Goal: Information Seeking & Learning: Understand process/instructions

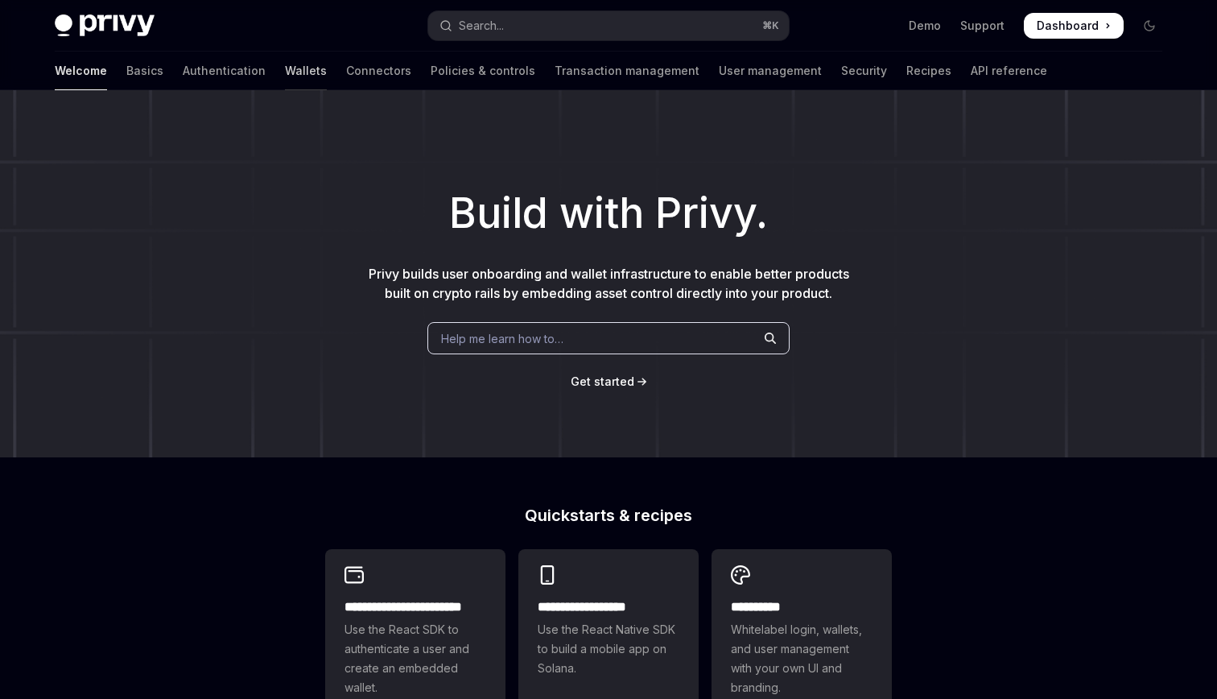
click at [285, 68] on link "Wallets" at bounding box center [306, 71] width 42 height 39
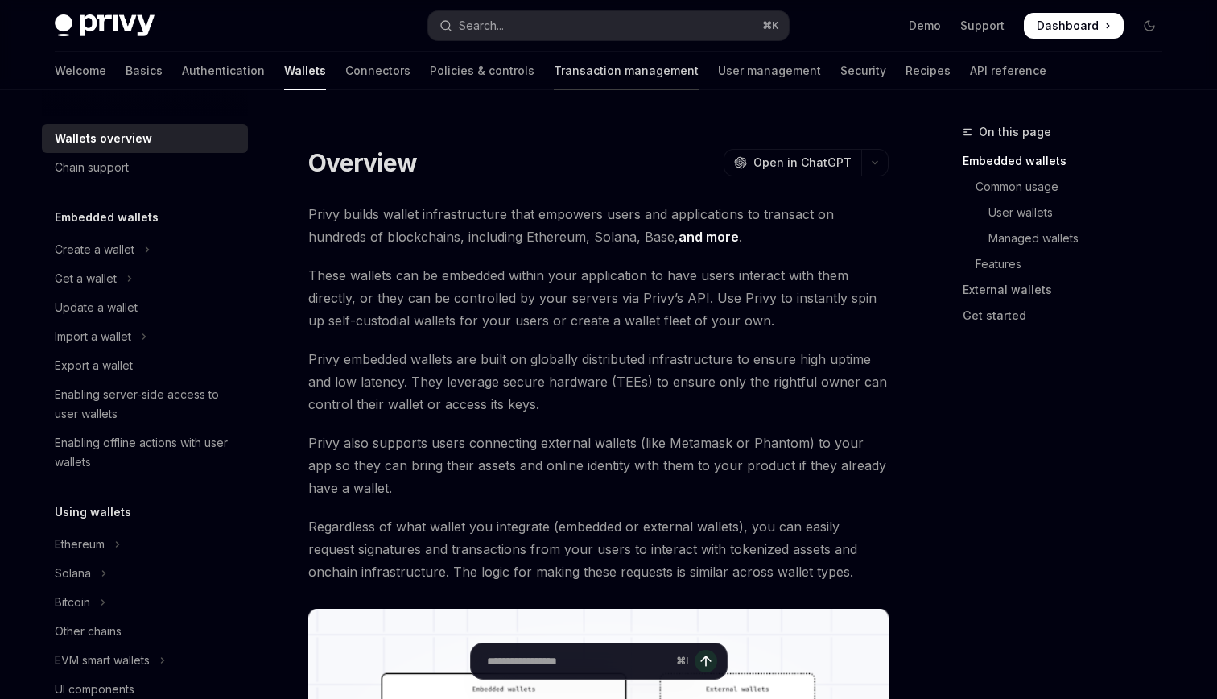
click at [554, 68] on link "Transaction management" at bounding box center [626, 71] width 145 height 39
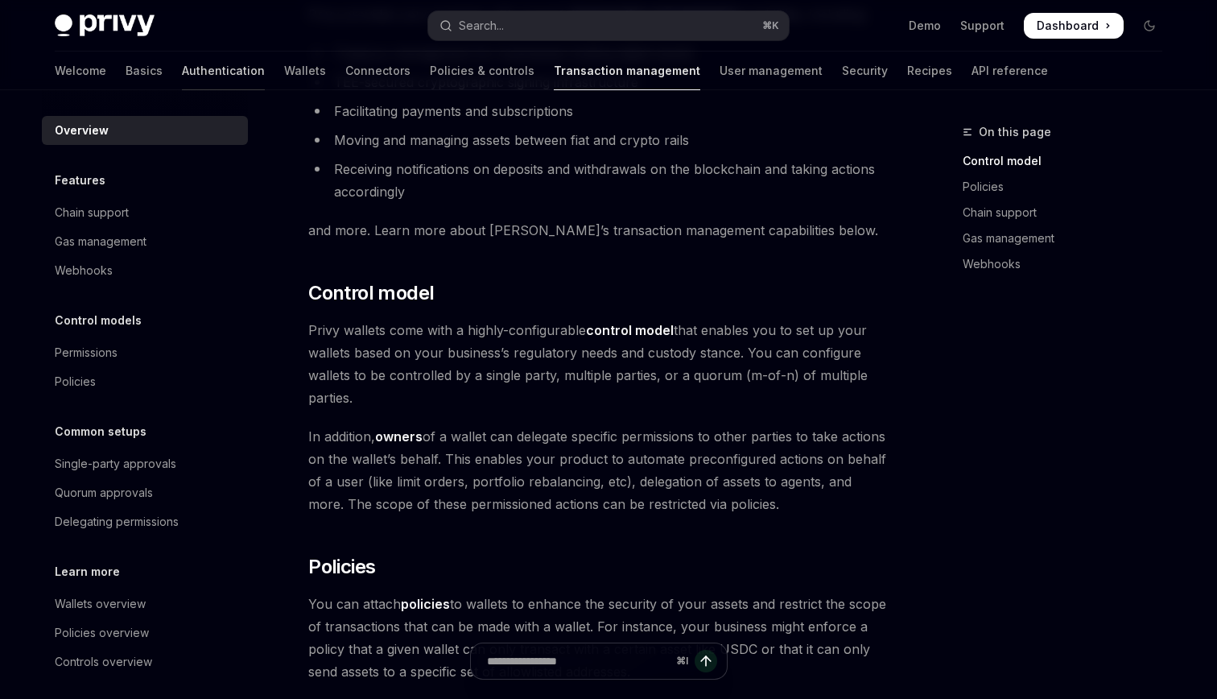
click at [182, 79] on link "Authentication" at bounding box center [223, 71] width 83 height 39
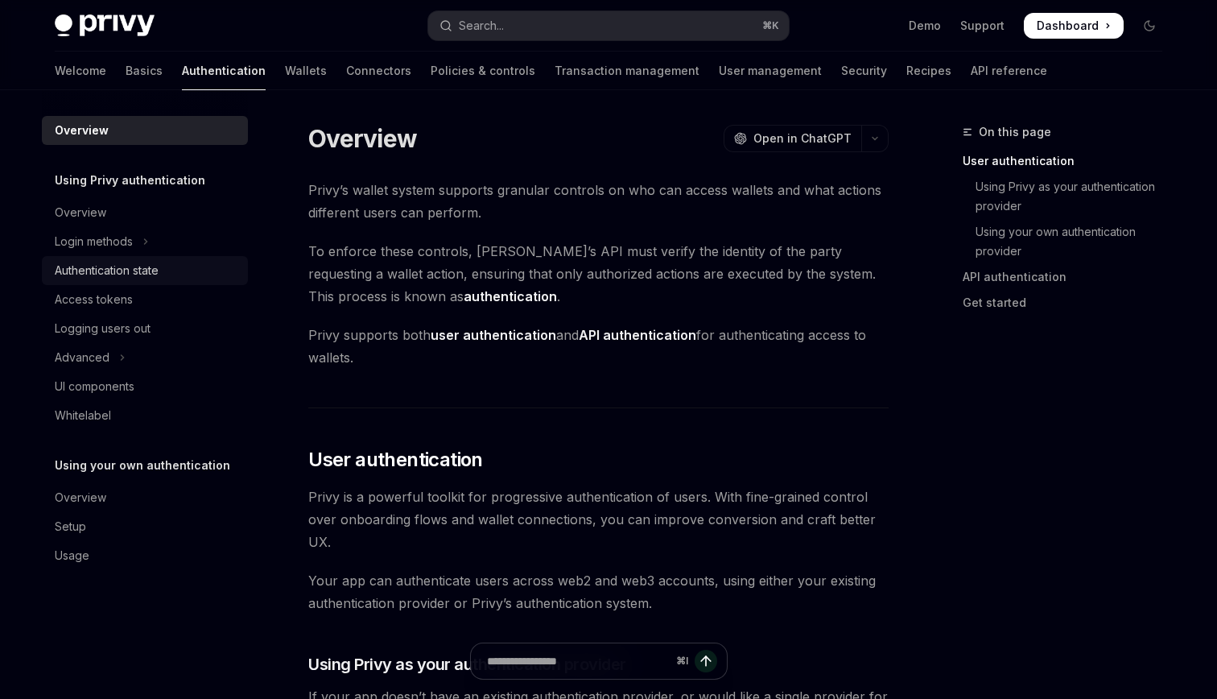
click at [141, 273] on div "Authentication state" at bounding box center [107, 270] width 104 height 19
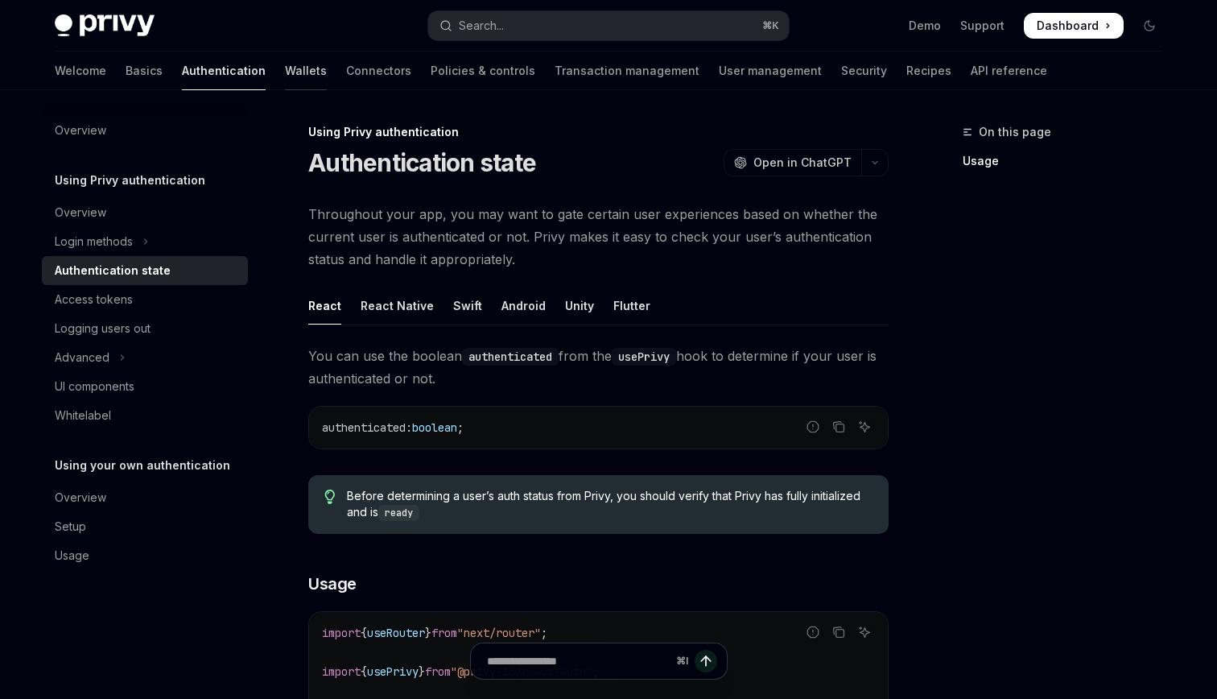
click at [285, 63] on link "Wallets" at bounding box center [306, 71] width 42 height 39
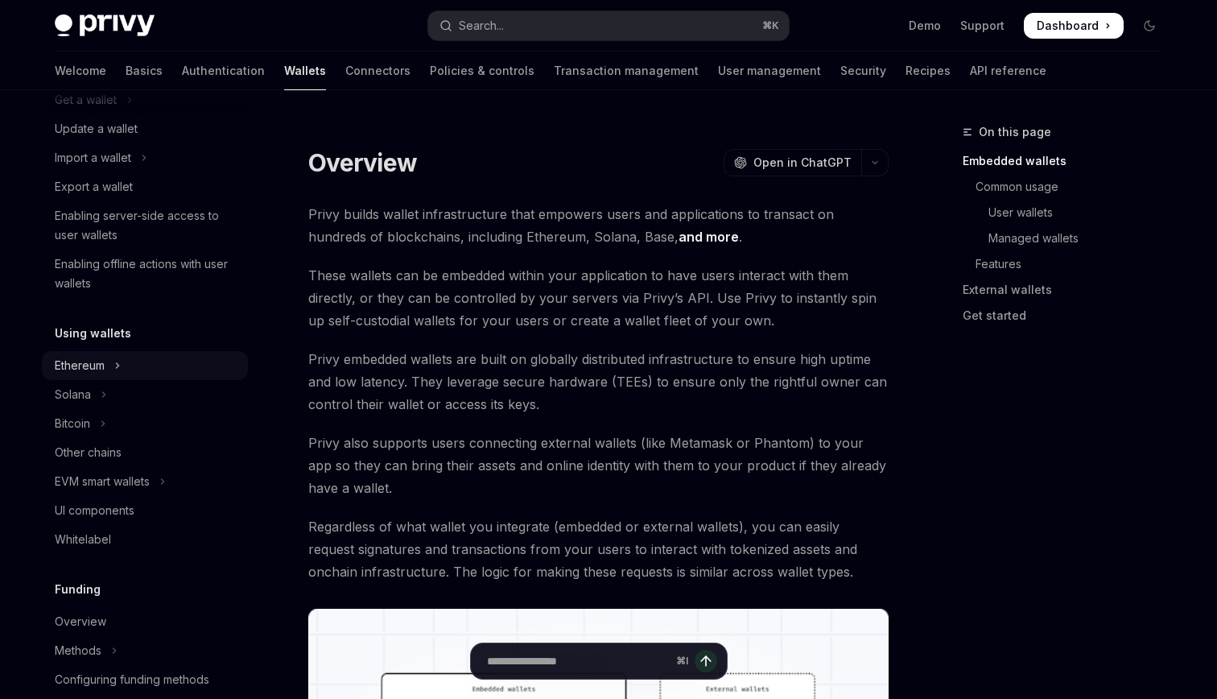
click at [135, 373] on button "Ethereum" at bounding box center [145, 365] width 206 height 29
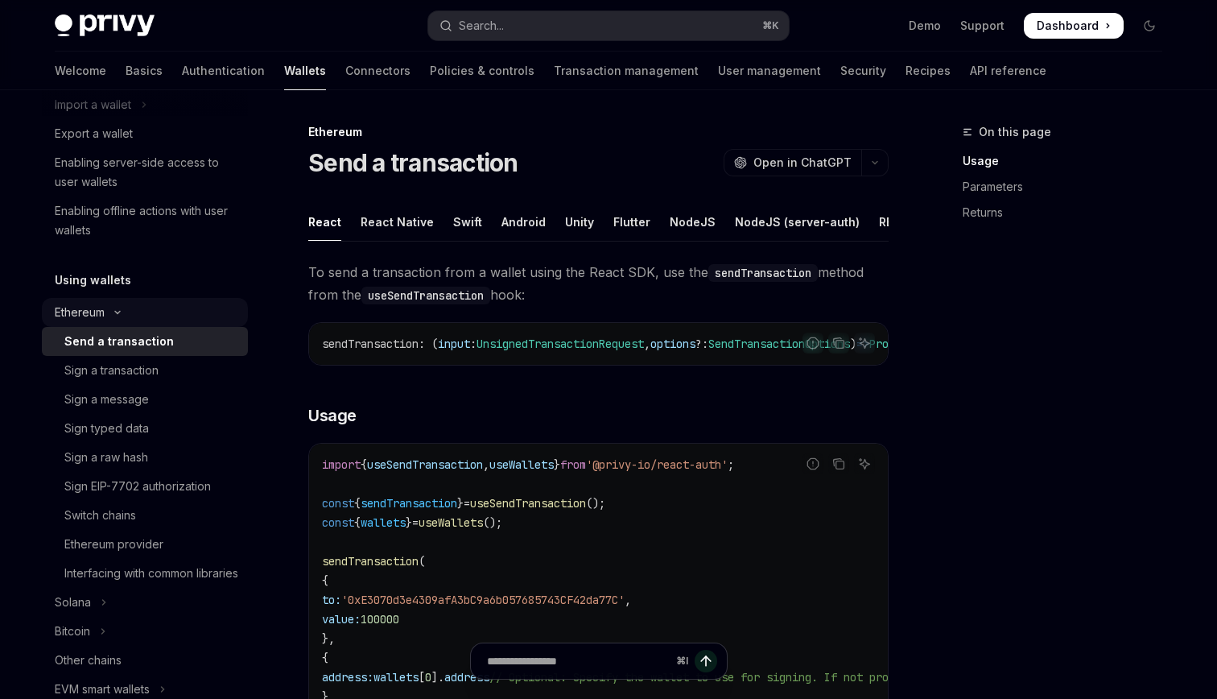
scroll to position [240, 0]
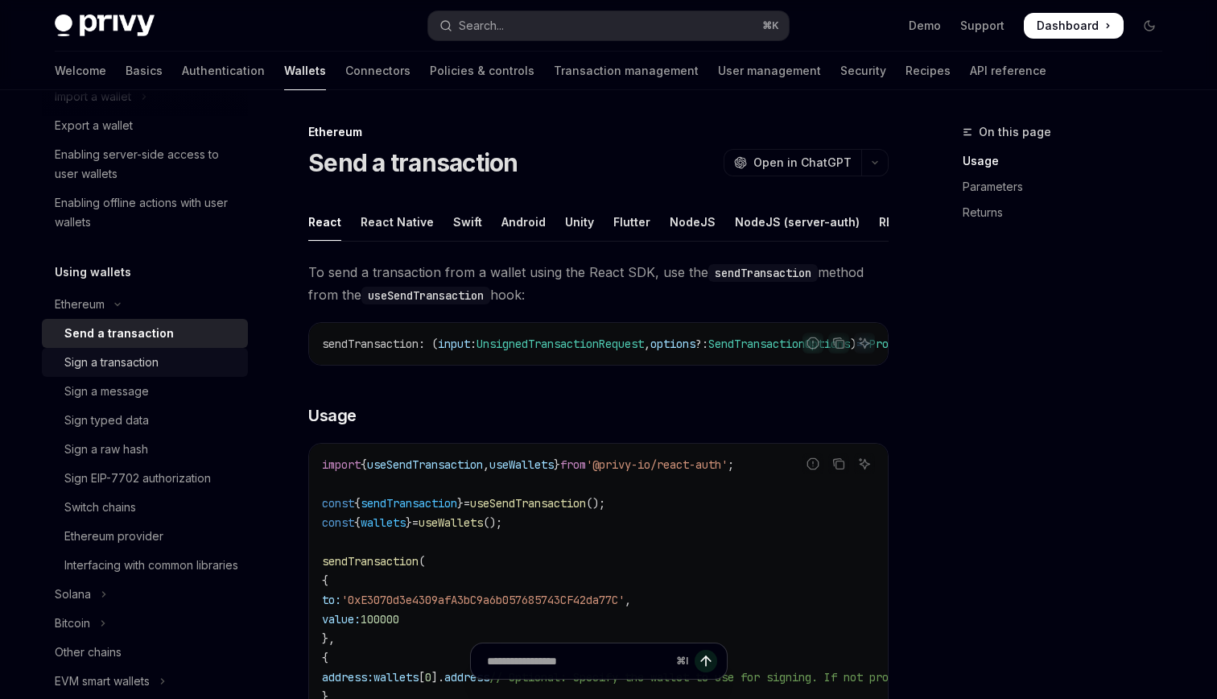
click at [113, 357] on div "Sign a transaction" at bounding box center [111, 362] width 94 height 19
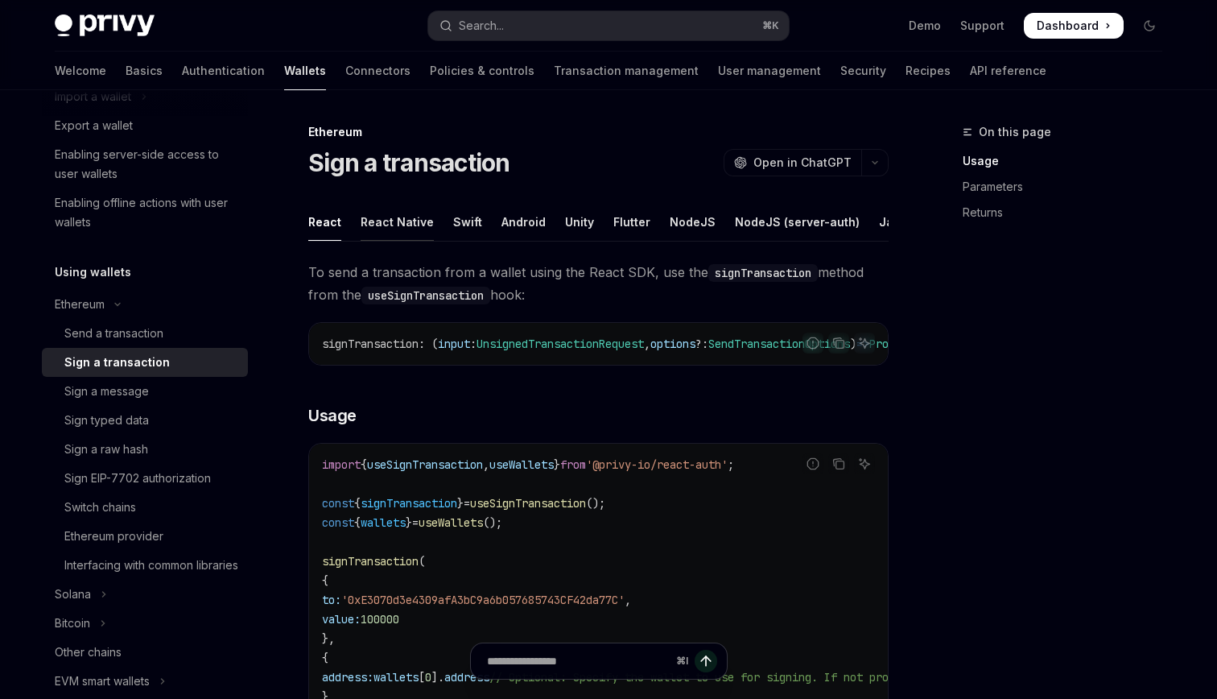
click at [411, 225] on div "React Native" at bounding box center [397, 222] width 73 height 38
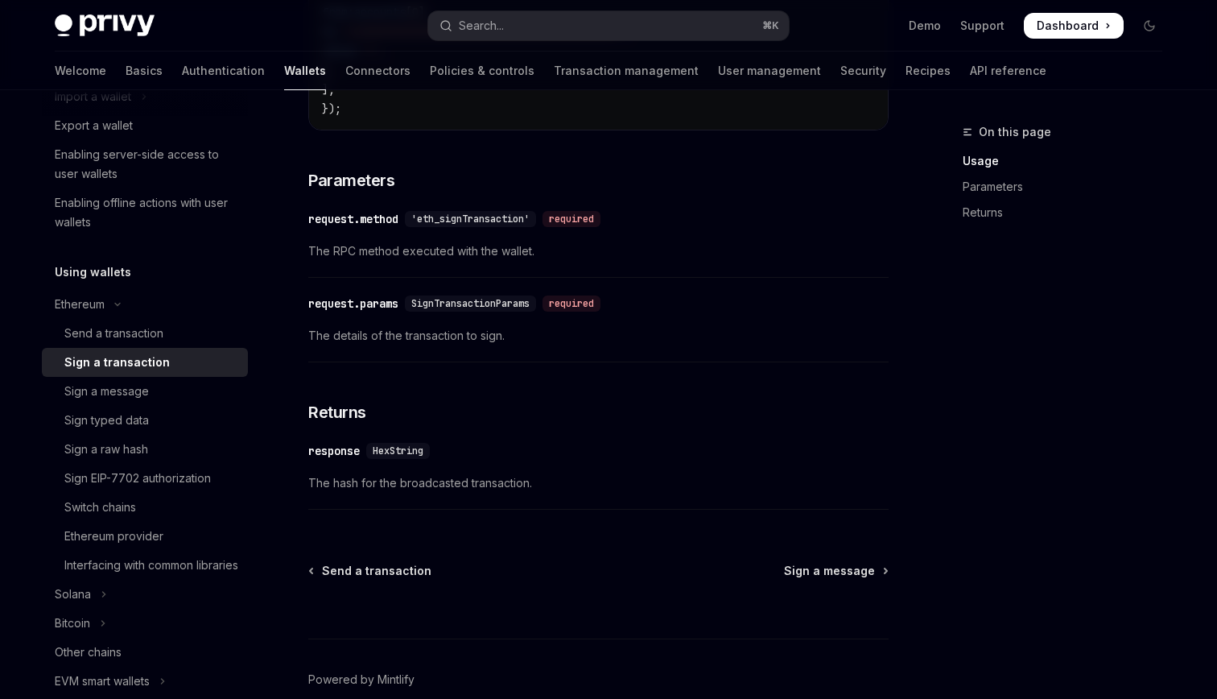
scroll to position [745, 0]
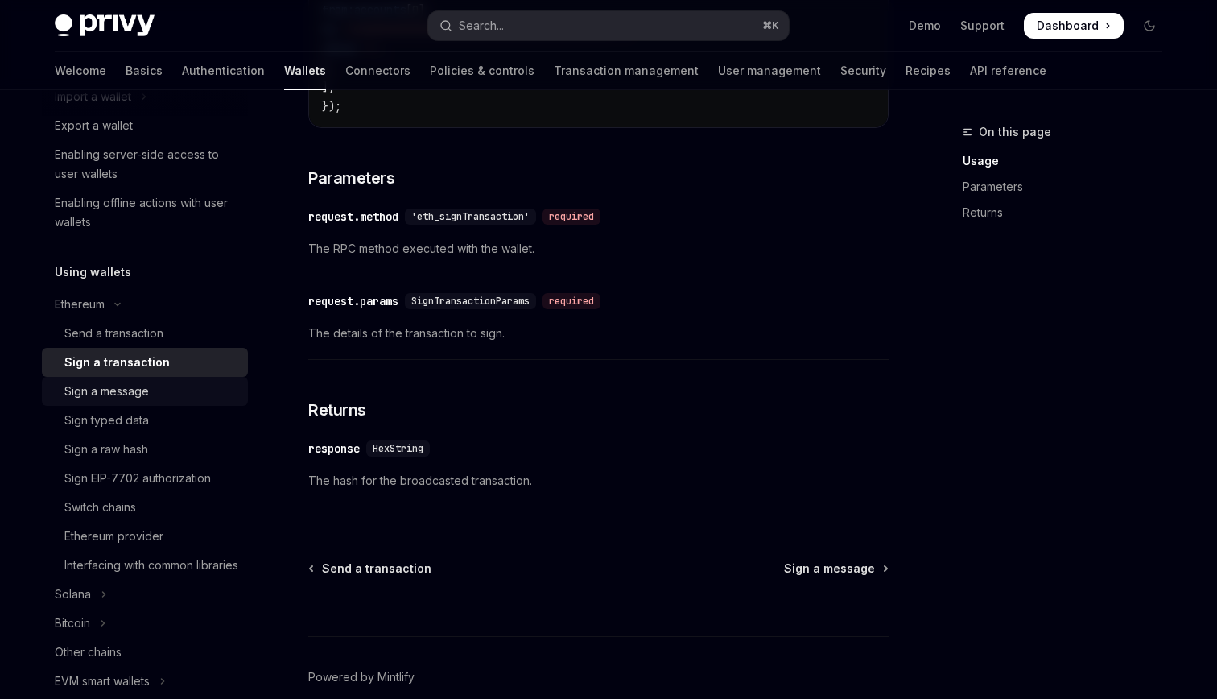
click at [171, 397] on div "Sign a message" at bounding box center [151, 391] width 174 height 19
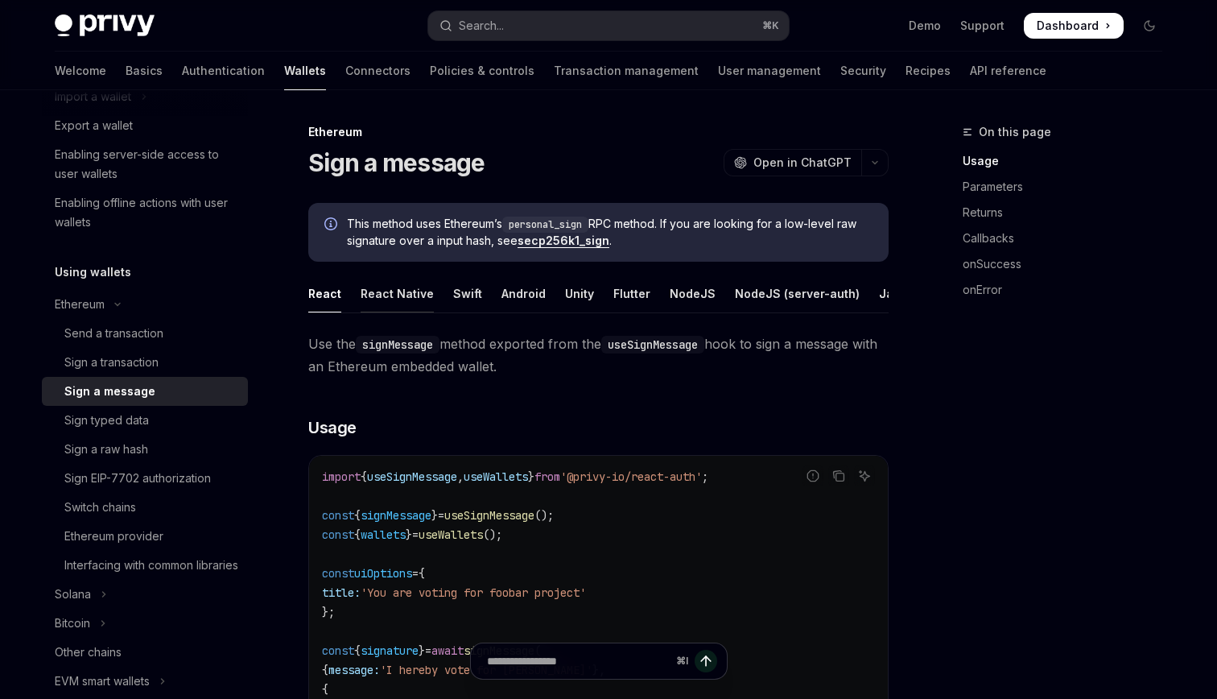
click at [412, 305] on div "React Native" at bounding box center [397, 294] width 73 height 38
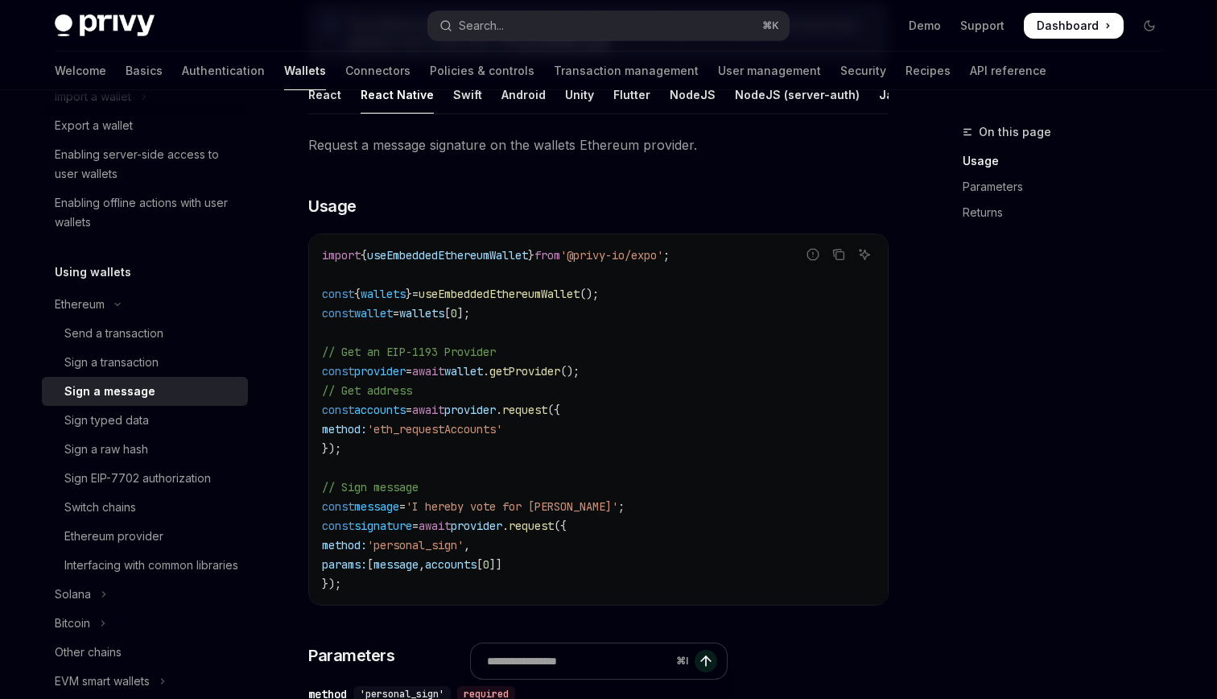
scroll to position [255, 0]
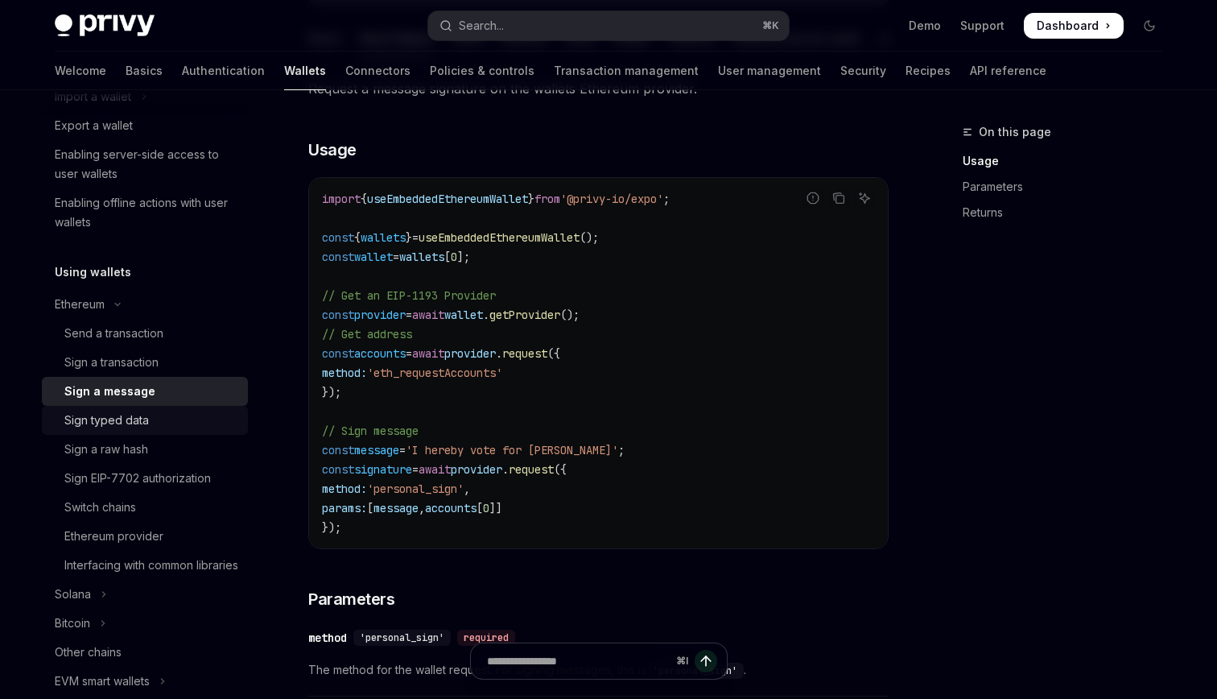
click at [175, 419] on div "Sign typed data" at bounding box center [151, 420] width 174 height 19
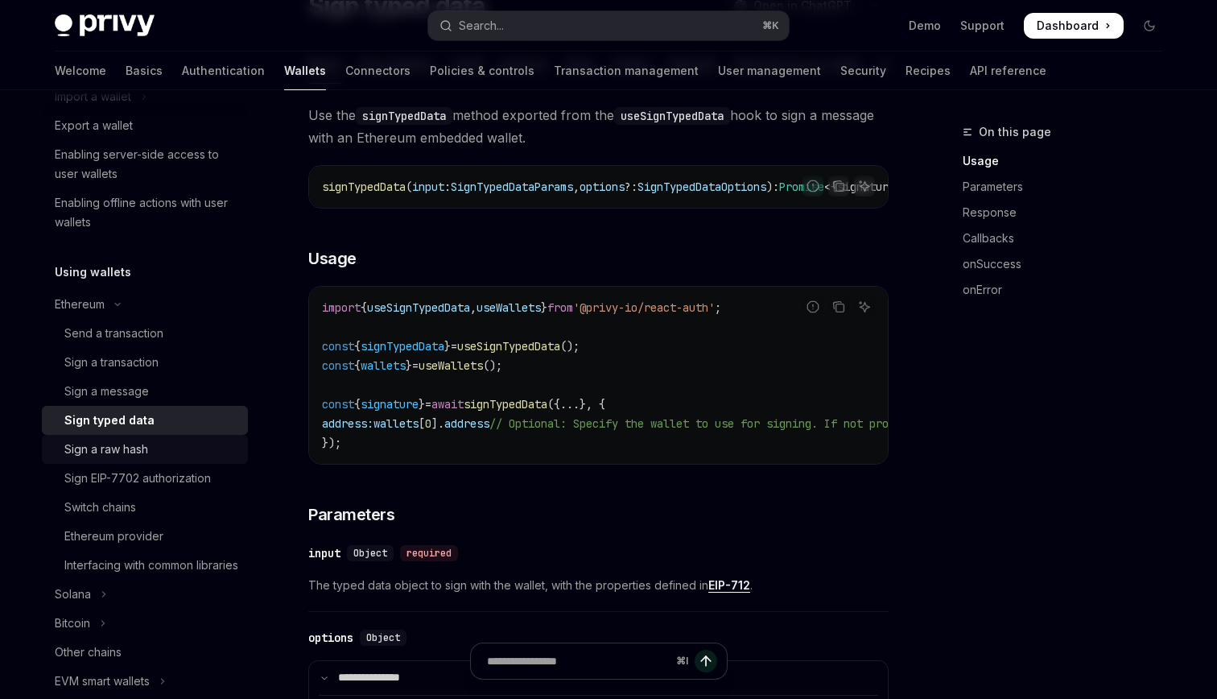
click at [139, 457] on div "Sign a raw hash" at bounding box center [106, 449] width 84 height 19
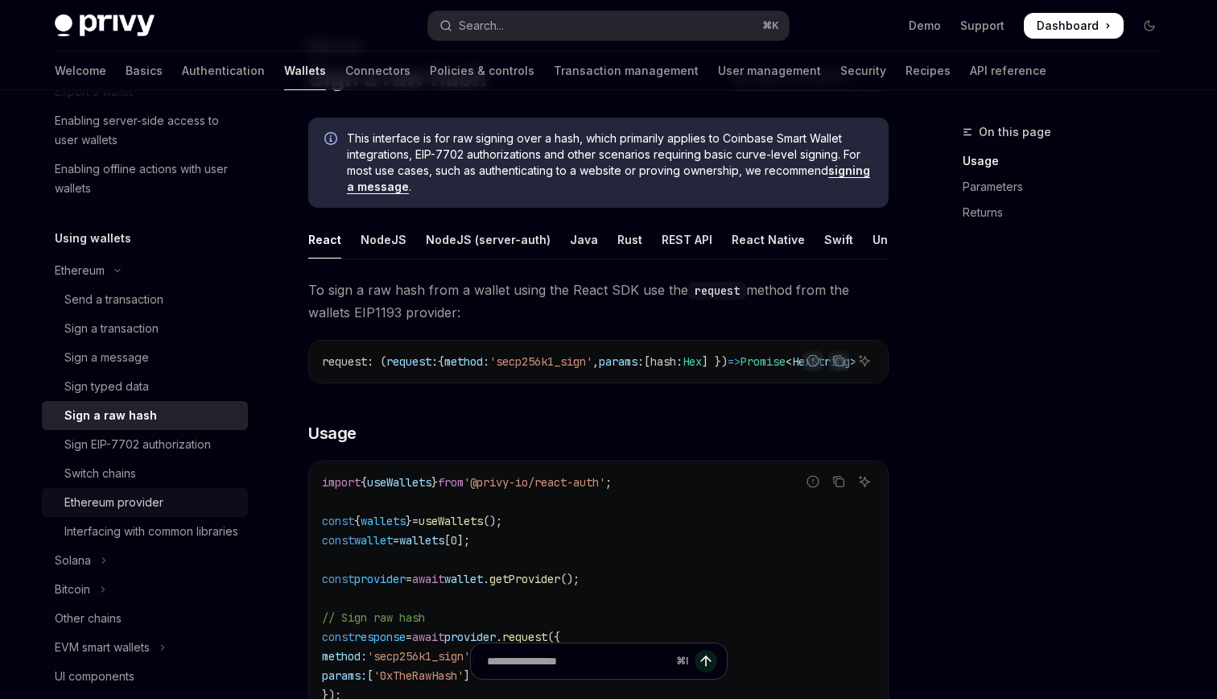
scroll to position [275, 0]
click at [132, 531] on div "Interfacing with common libraries" at bounding box center [151, 529] width 174 height 19
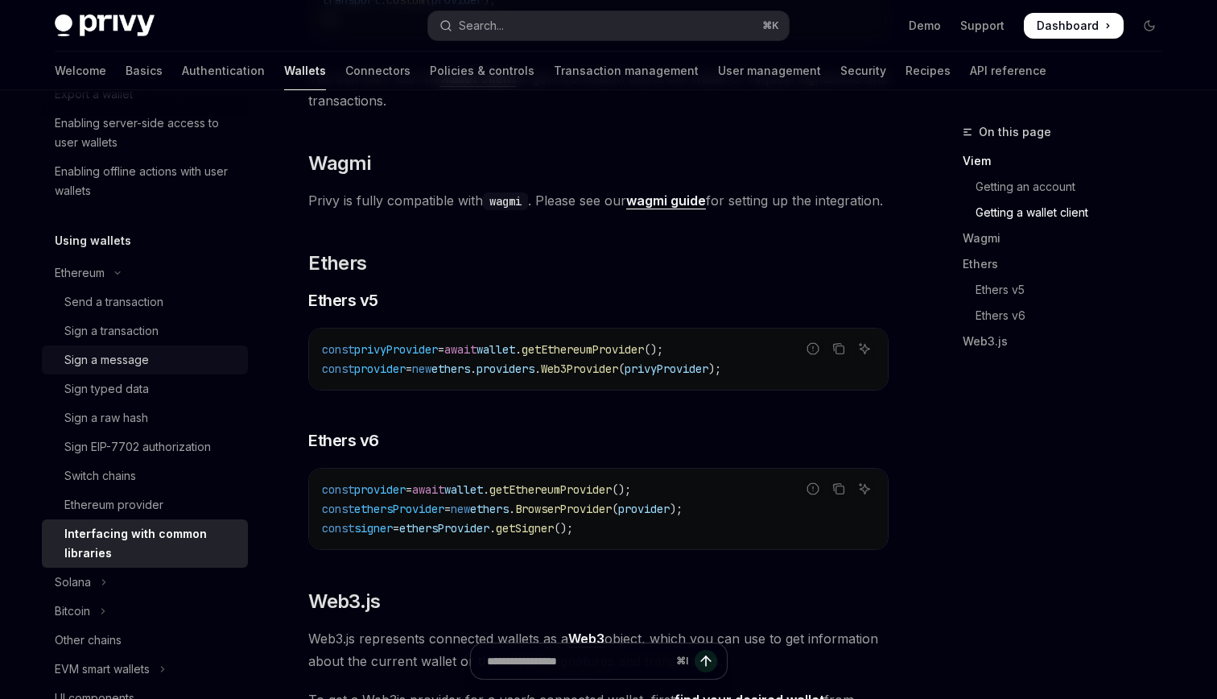
scroll to position [262, 0]
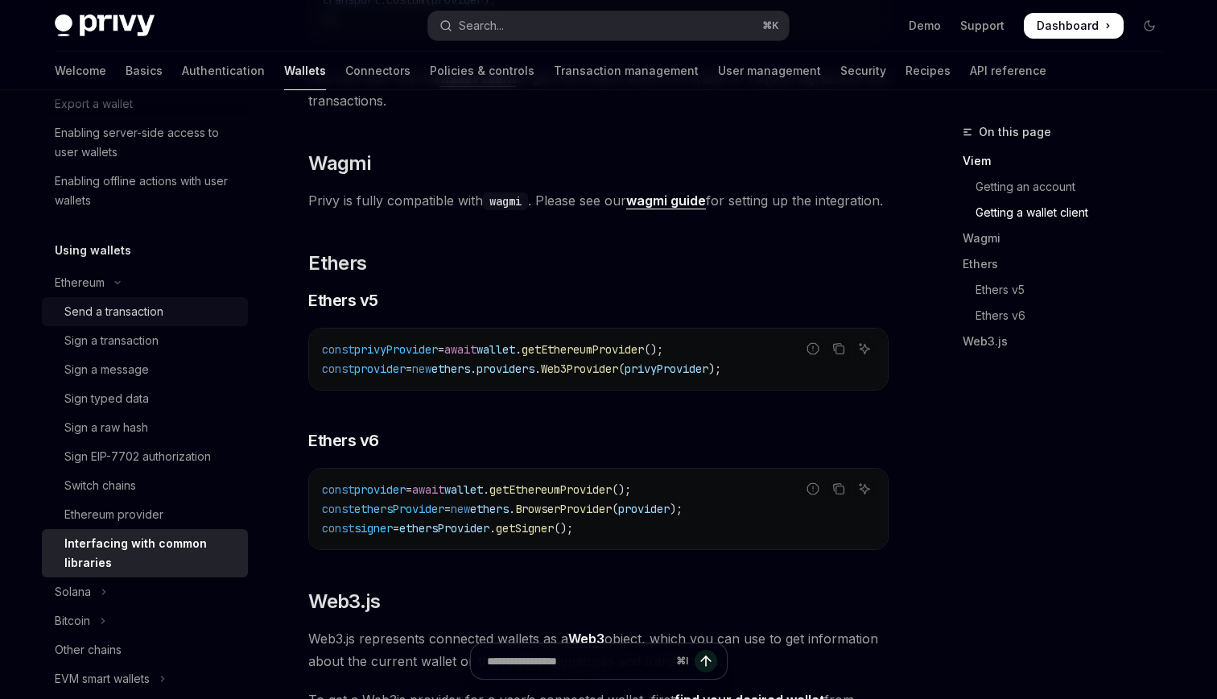
click at [109, 319] on div "Send a transaction" at bounding box center [113, 311] width 99 height 19
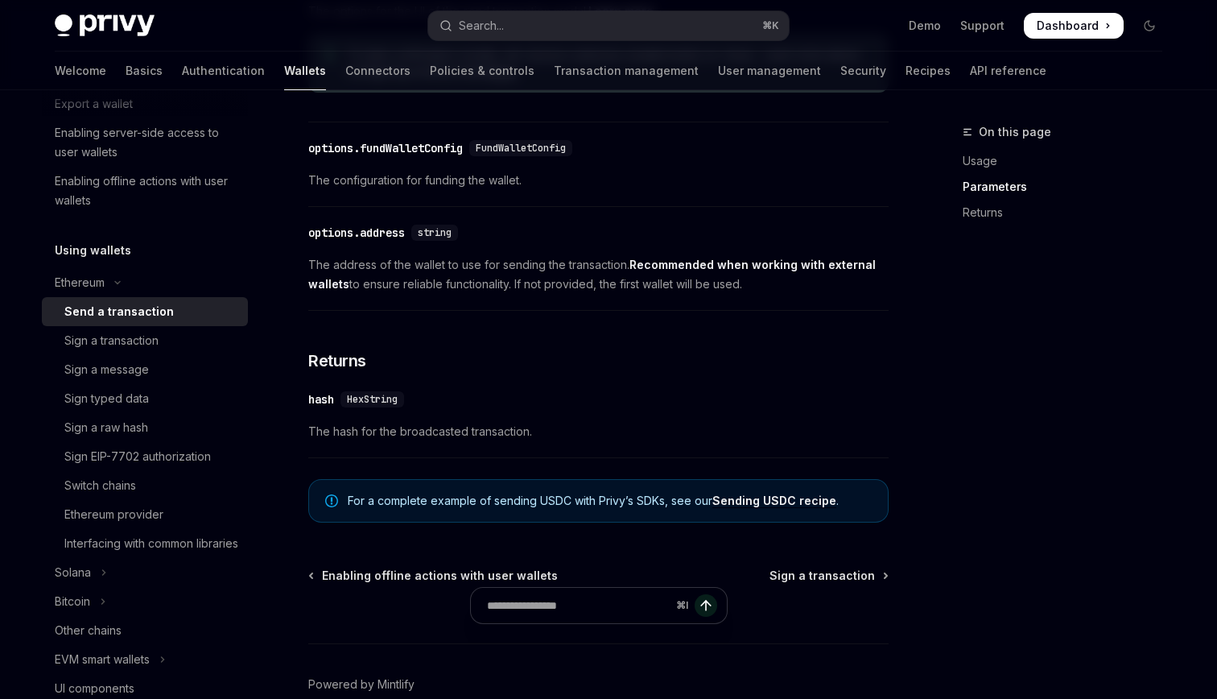
scroll to position [1028, 0]
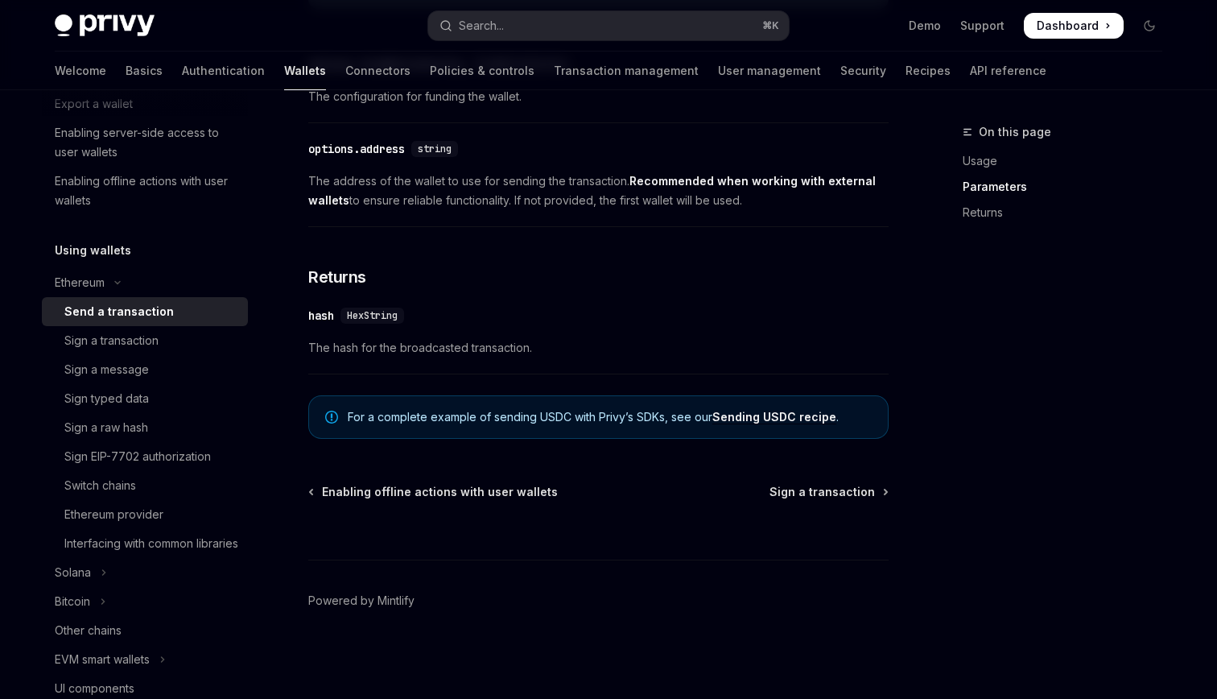
click at [745, 419] on link "Sending USDC recipe" at bounding box center [774, 417] width 124 height 14
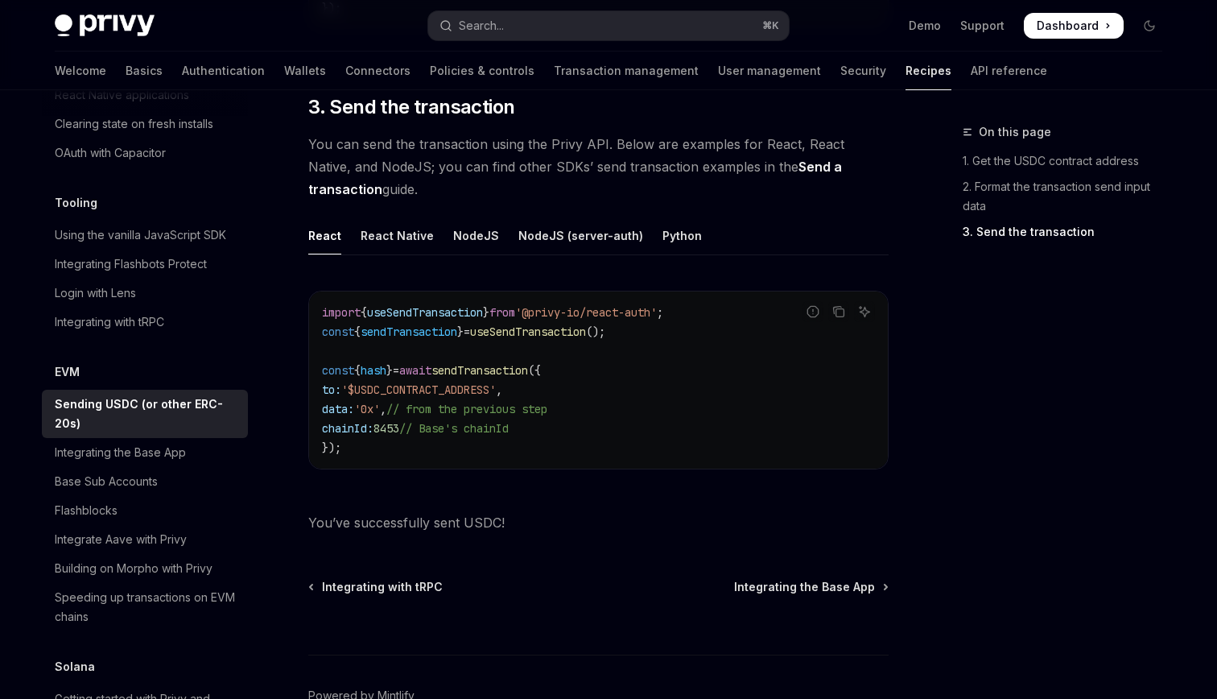
scroll to position [1225, 0]
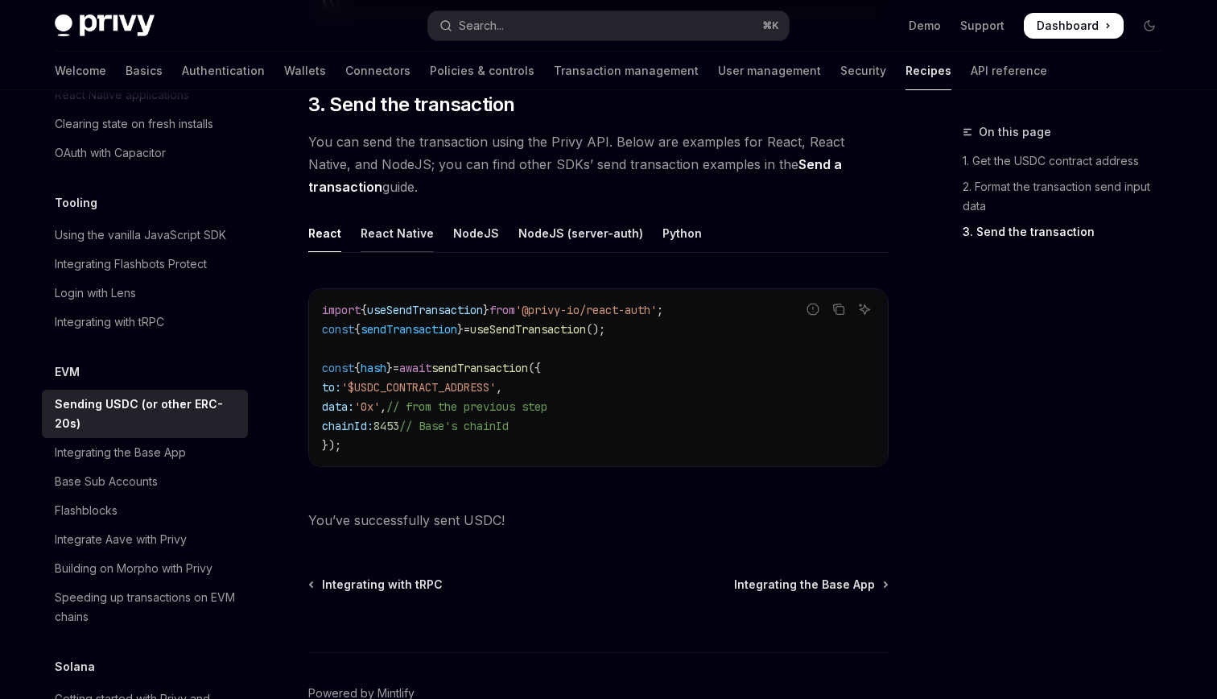
click at [408, 229] on div "React Native" at bounding box center [397, 233] width 73 height 38
type textarea "*"
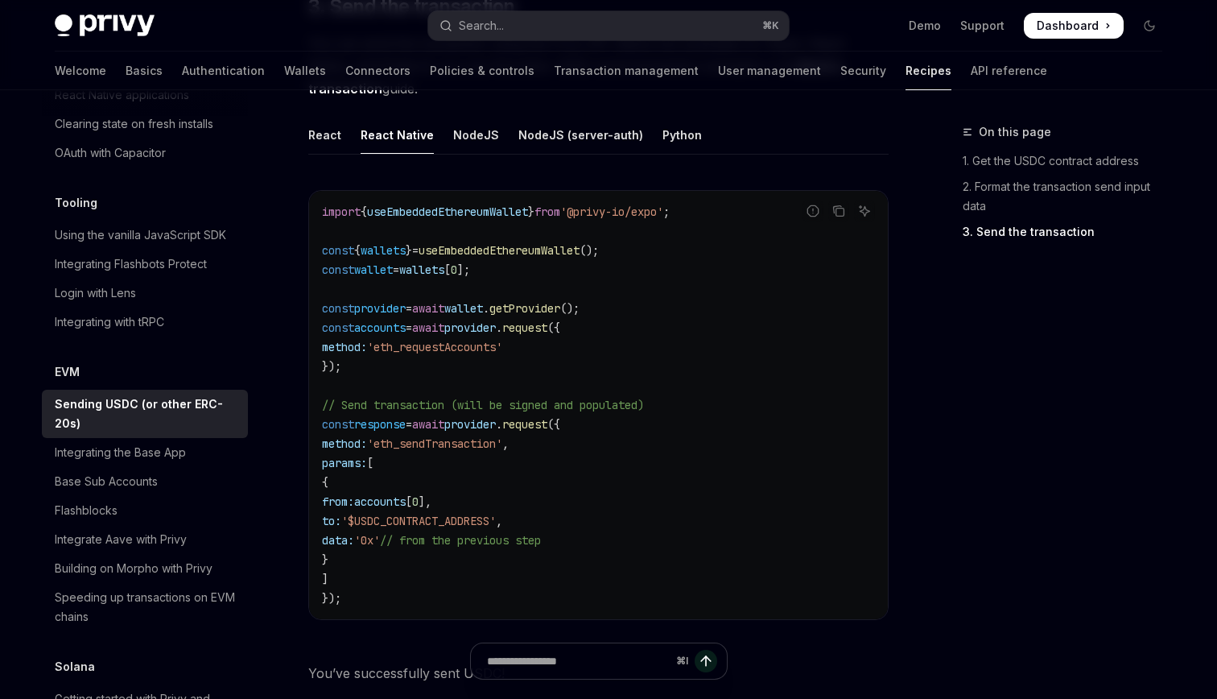
scroll to position [1331, 0]
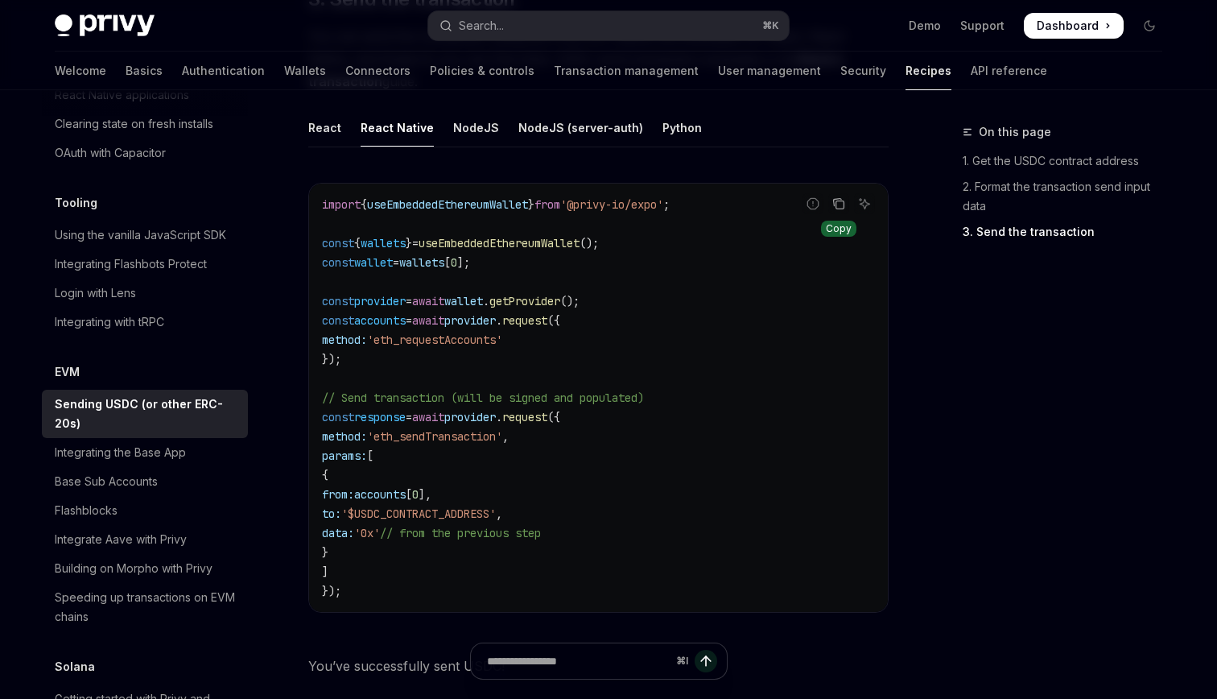
click at [844, 207] on icon "Copy the contents from the code block" at bounding box center [840, 205] width 8 height 8
click at [844, 208] on icon "Copy the contents from the code block" at bounding box center [838, 203] width 13 height 13
click at [841, 208] on icon "Copy the contents from the code block" at bounding box center [840, 205] width 8 height 8
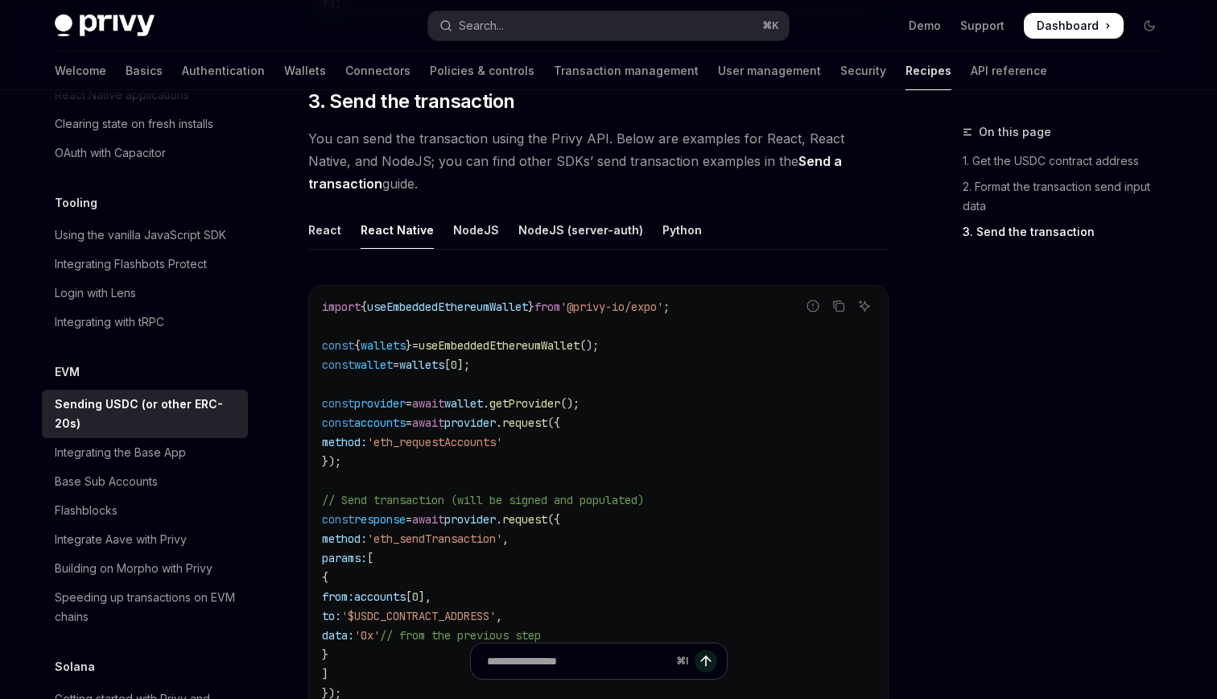
scroll to position [1359, 0]
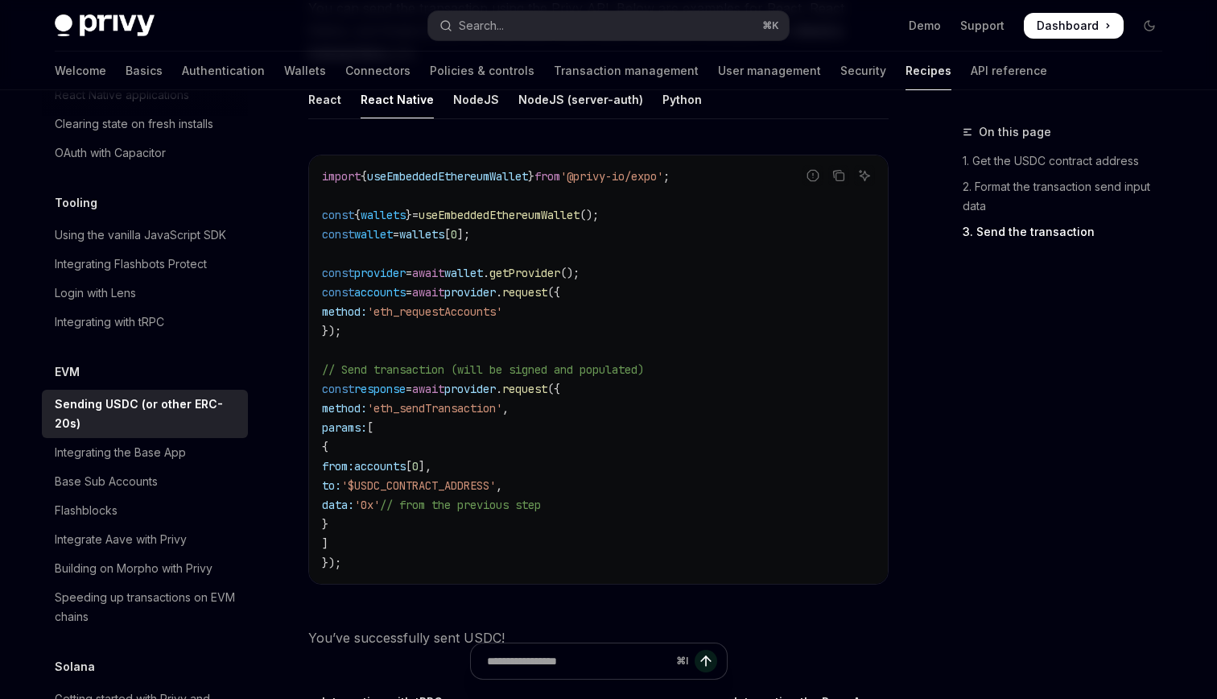
click at [515, 179] on span "useEmbeddedEthereumWallet" at bounding box center [447, 176] width 161 height 14
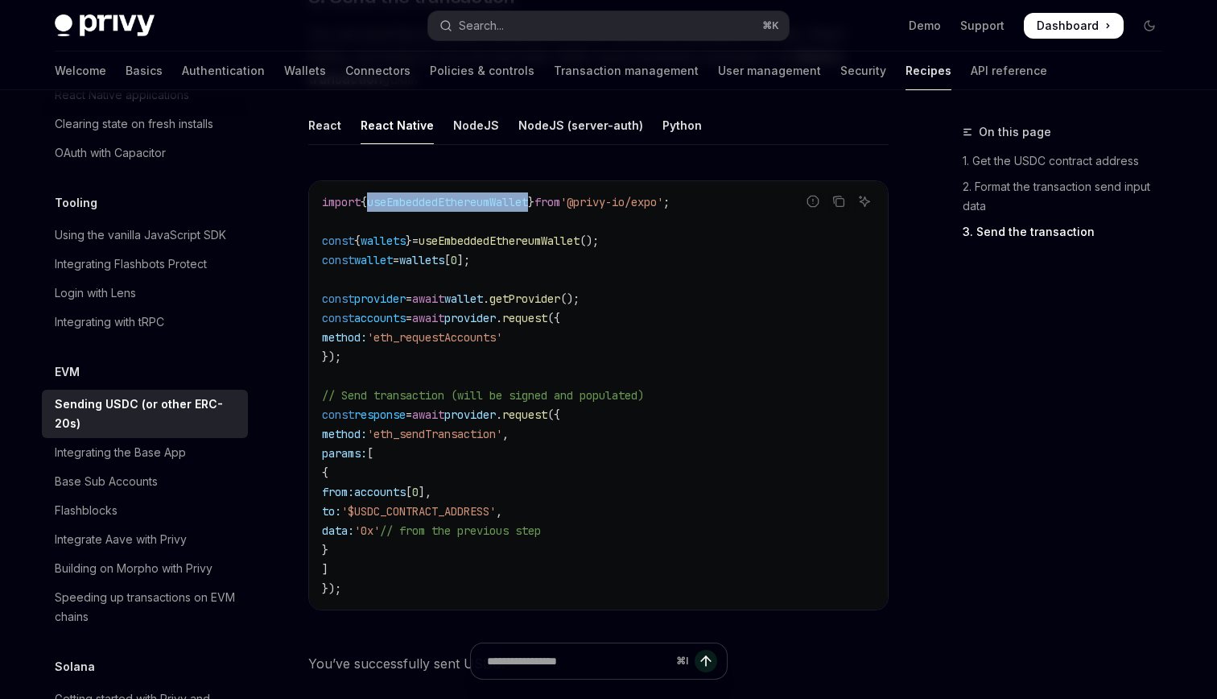
scroll to position [1312, 0]
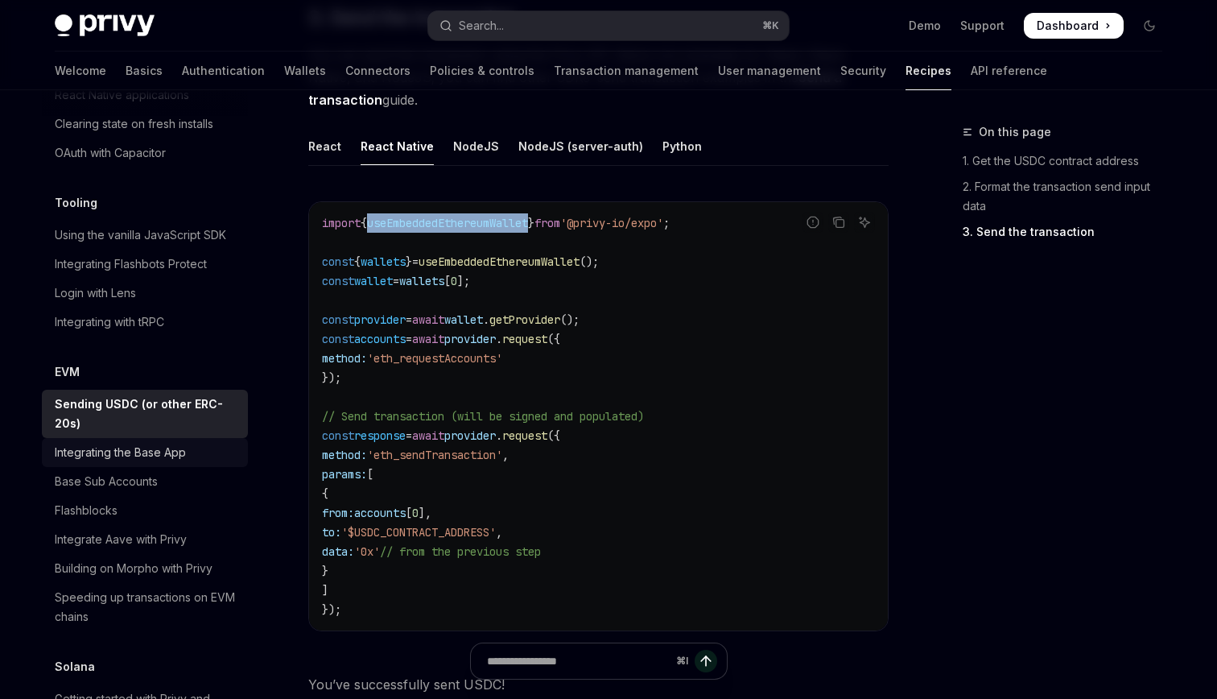
click at [163, 443] on div "Integrating the Base App" at bounding box center [120, 452] width 131 height 19
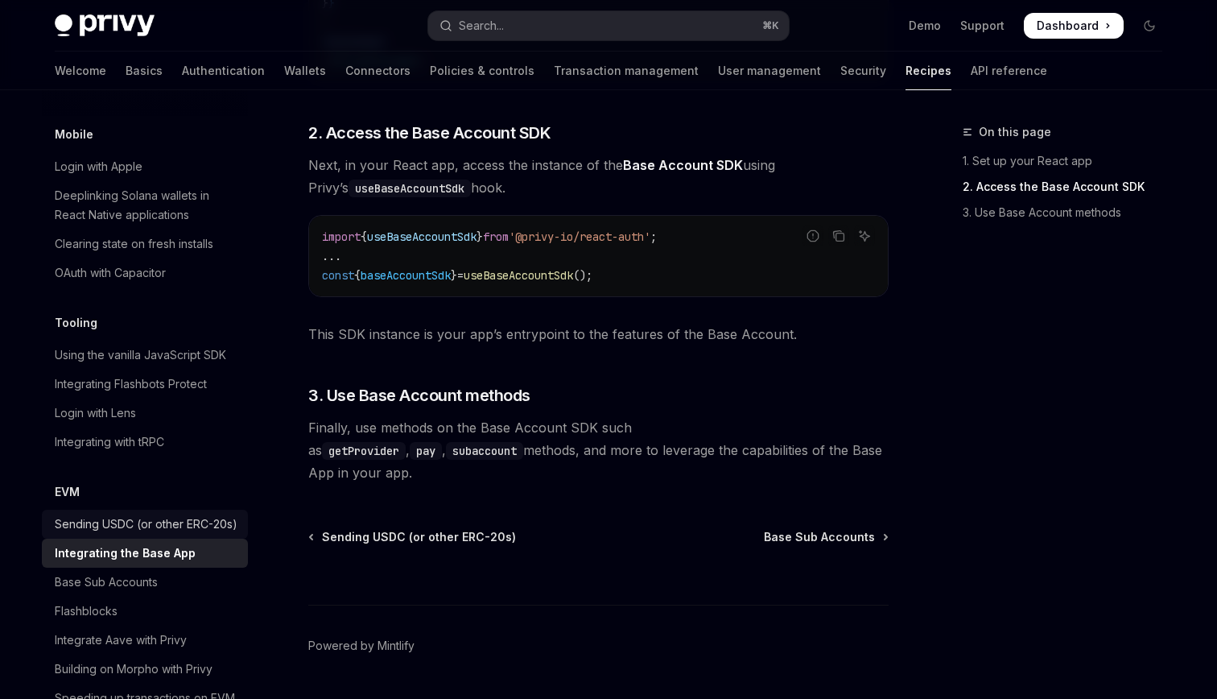
scroll to position [1930, 0]
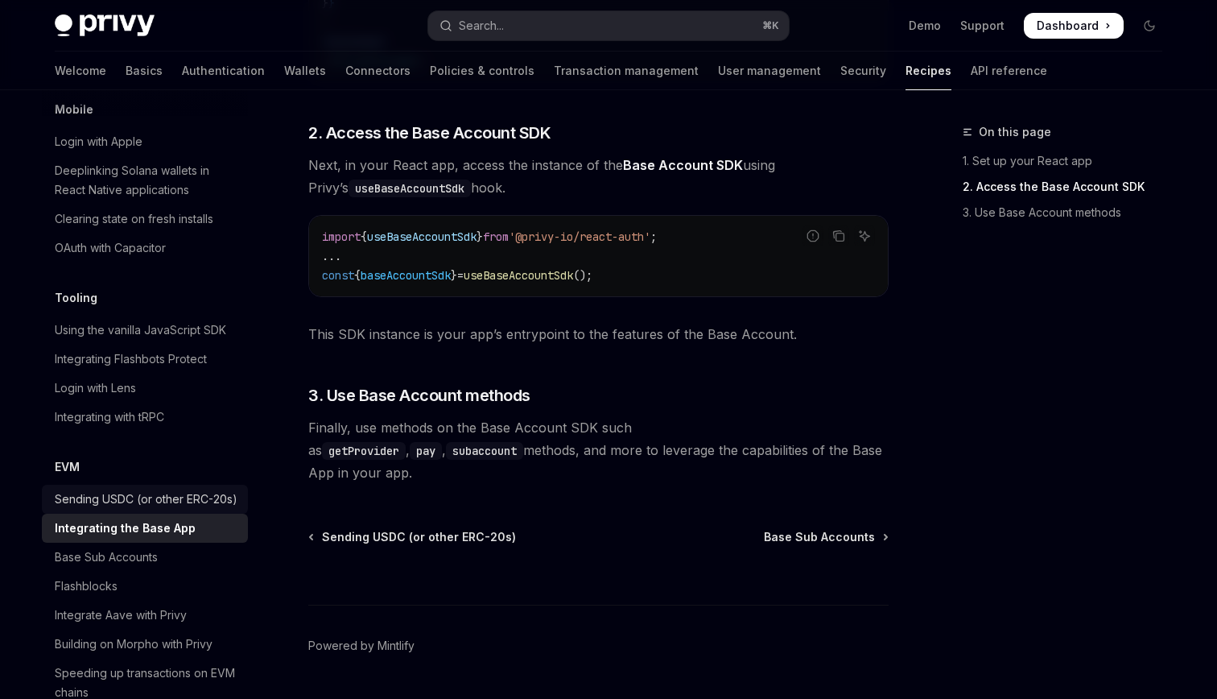
click at [164, 489] on div "Sending USDC (or other ERC-20s)" at bounding box center [146, 498] width 183 height 19
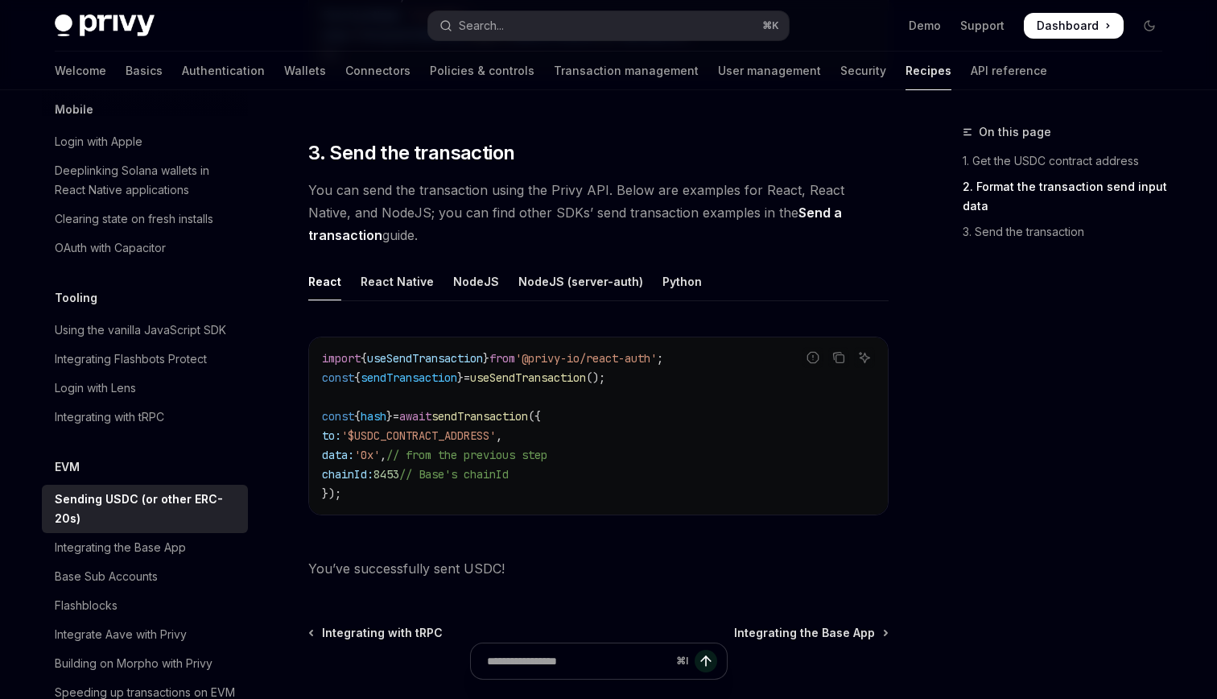
scroll to position [1191, 0]
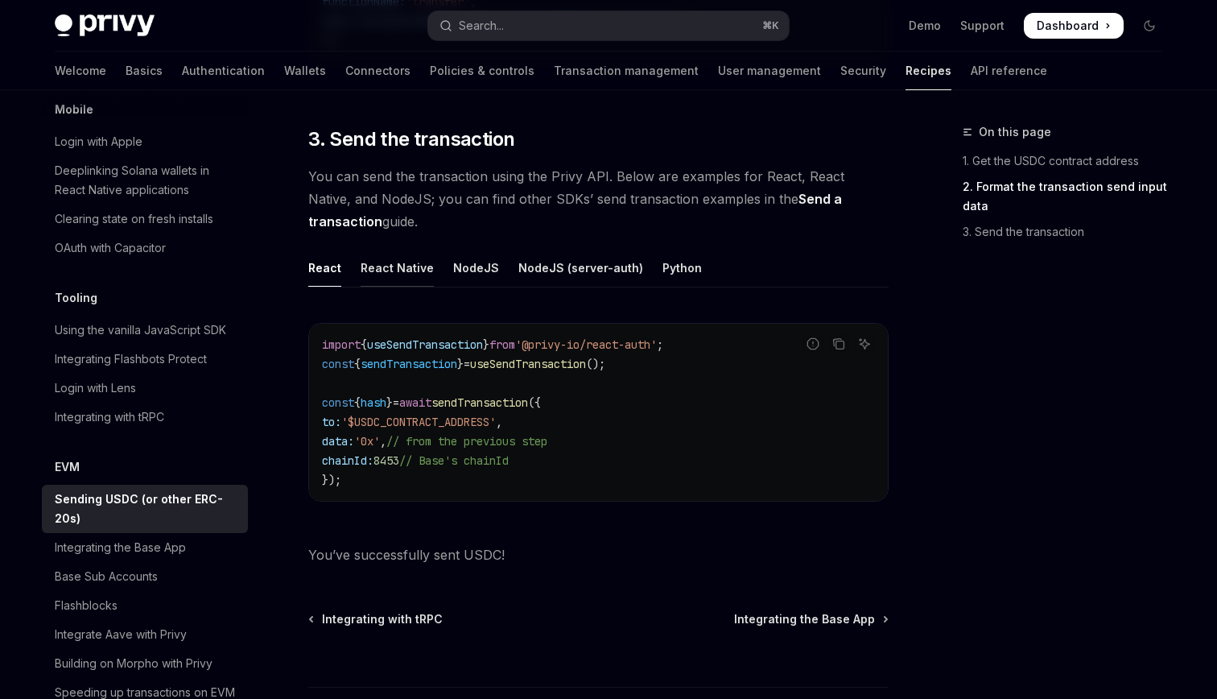
click at [423, 269] on div "React Native" at bounding box center [397, 268] width 73 height 38
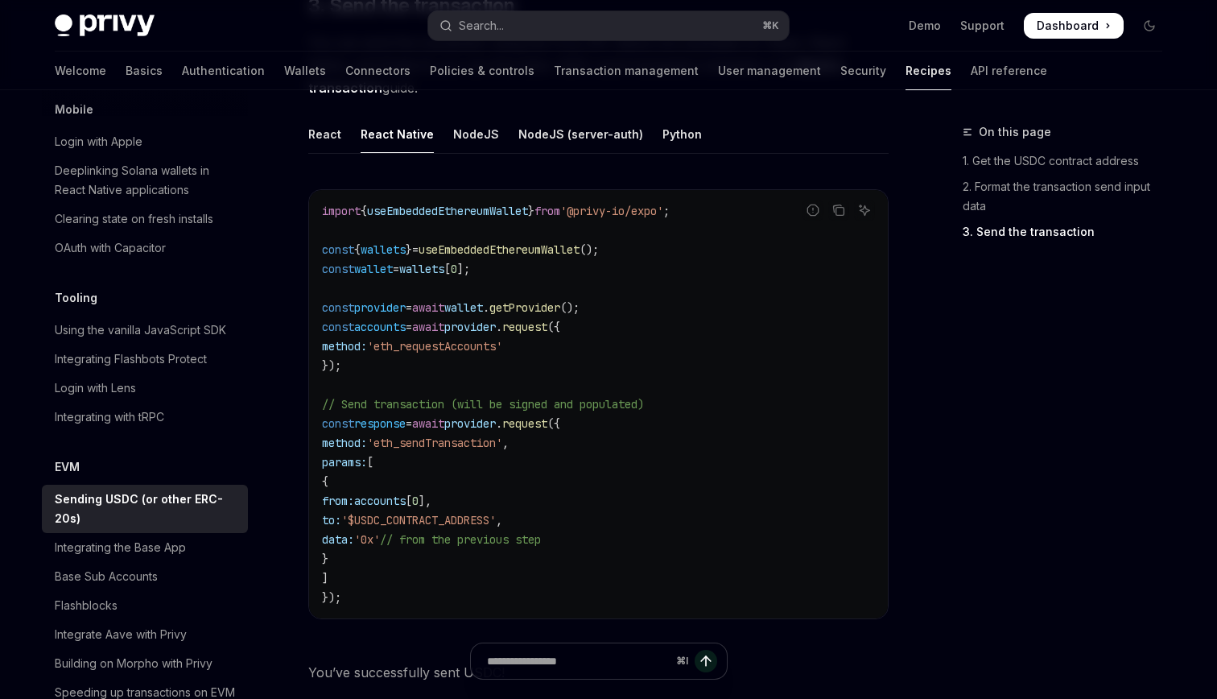
scroll to position [1327, 0]
click at [339, 142] on ul "React React Native NodeJS NodeJS (server-auth) Python" at bounding box center [598, 132] width 580 height 39
click at [328, 136] on div "React" at bounding box center [324, 132] width 33 height 38
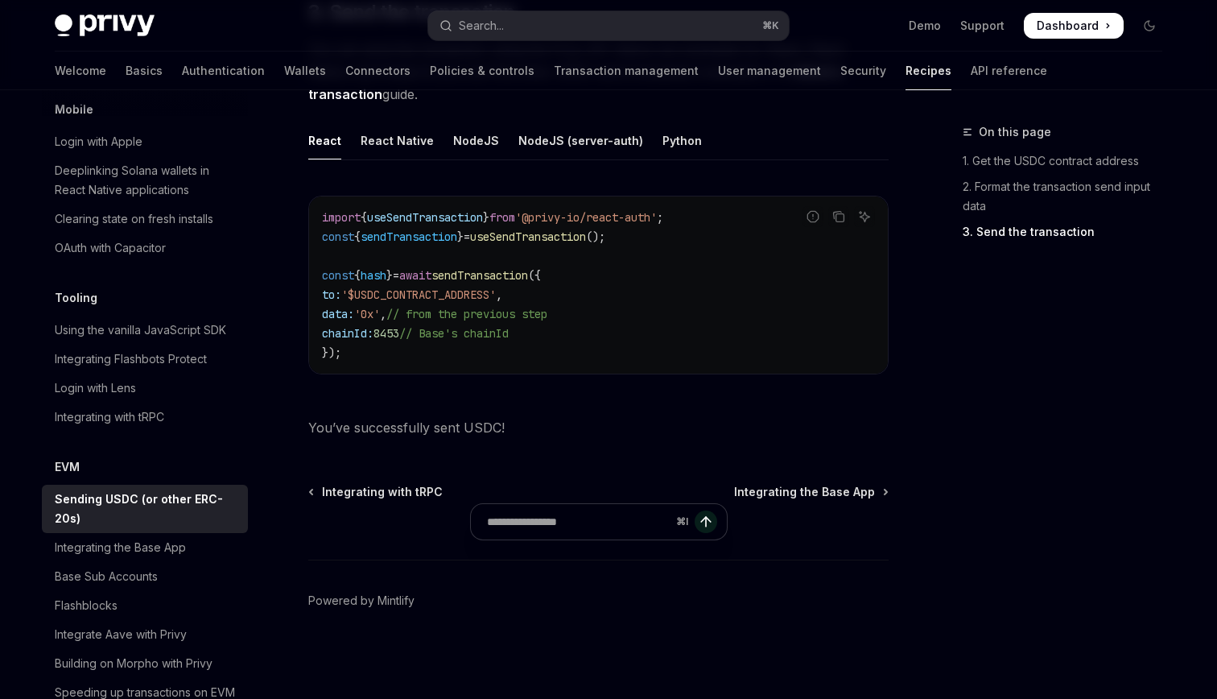
scroll to position [1318, 0]
click at [371, 138] on div "React Native" at bounding box center [397, 141] width 73 height 38
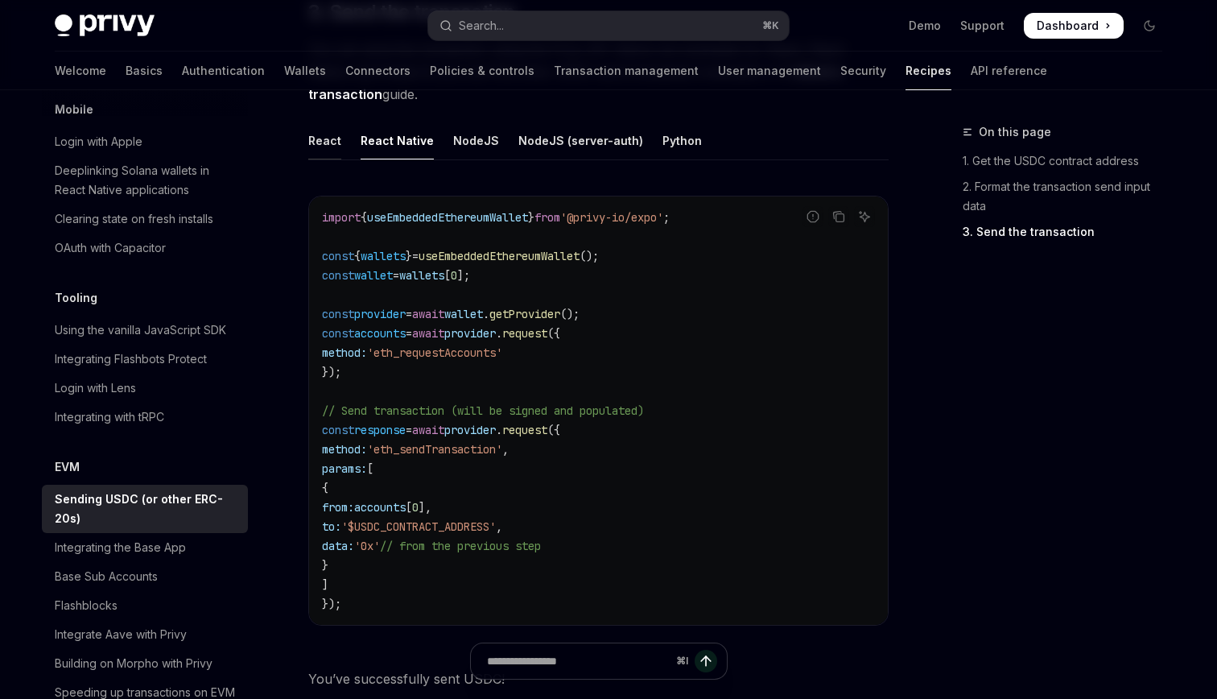
click at [334, 156] on div "React" at bounding box center [324, 141] width 33 height 38
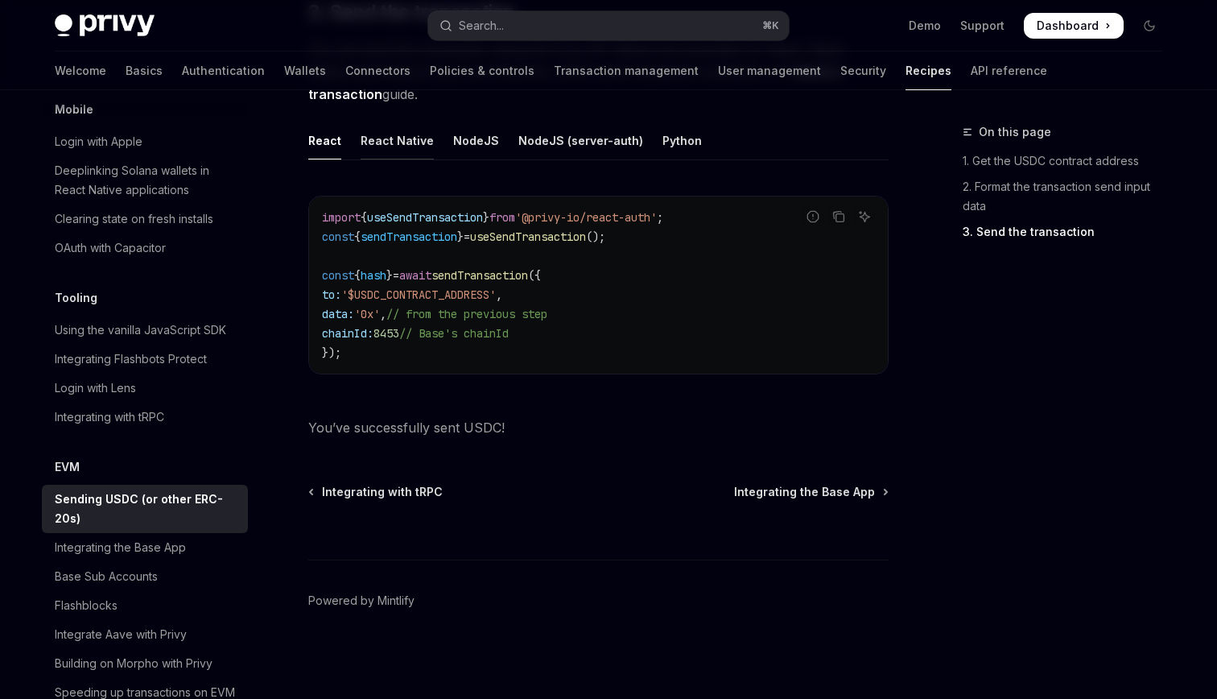
click at [379, 149] on div "React Native" at bounding box center [397, 141] width 73 height 38
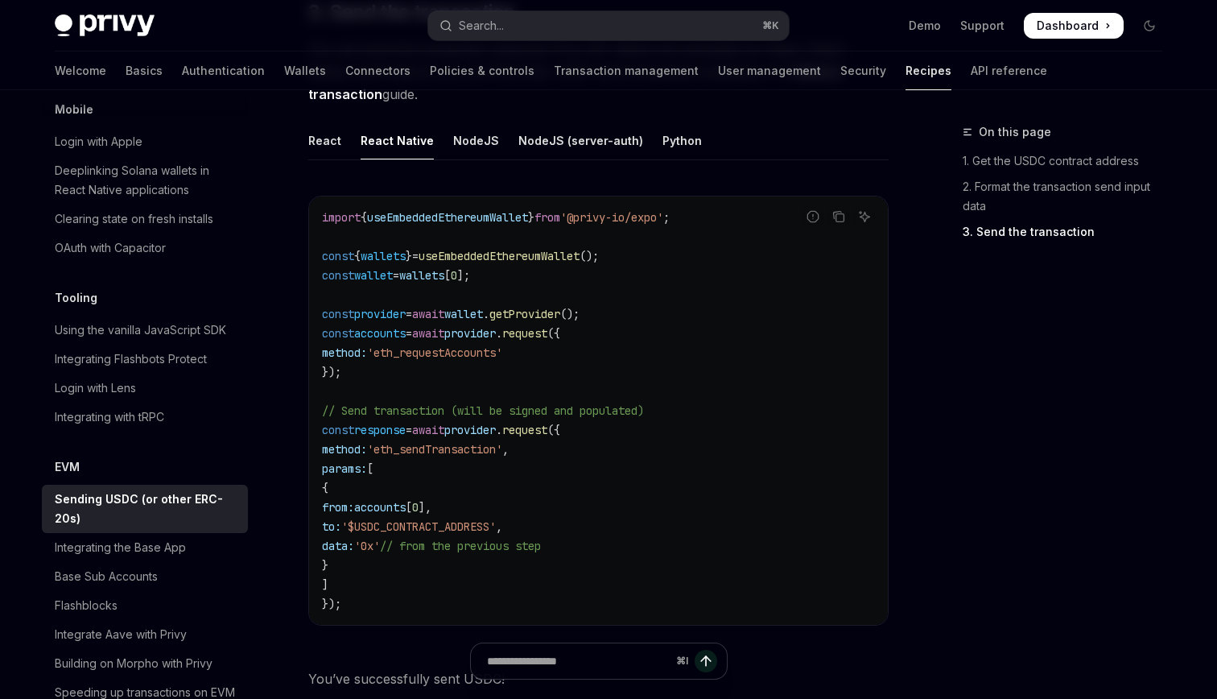
drag, startPoint x: 357, startPoint y: 550, endPoint x: 430, endPoint y: 551, distance: 72.5
click at [430, 551] on span "data: '0x' // from the previous step" at bounding box center [431, 546] width 219 height 14
click at [328, 142] on div "React" at bounding box center [324, 141] width 33 height 38
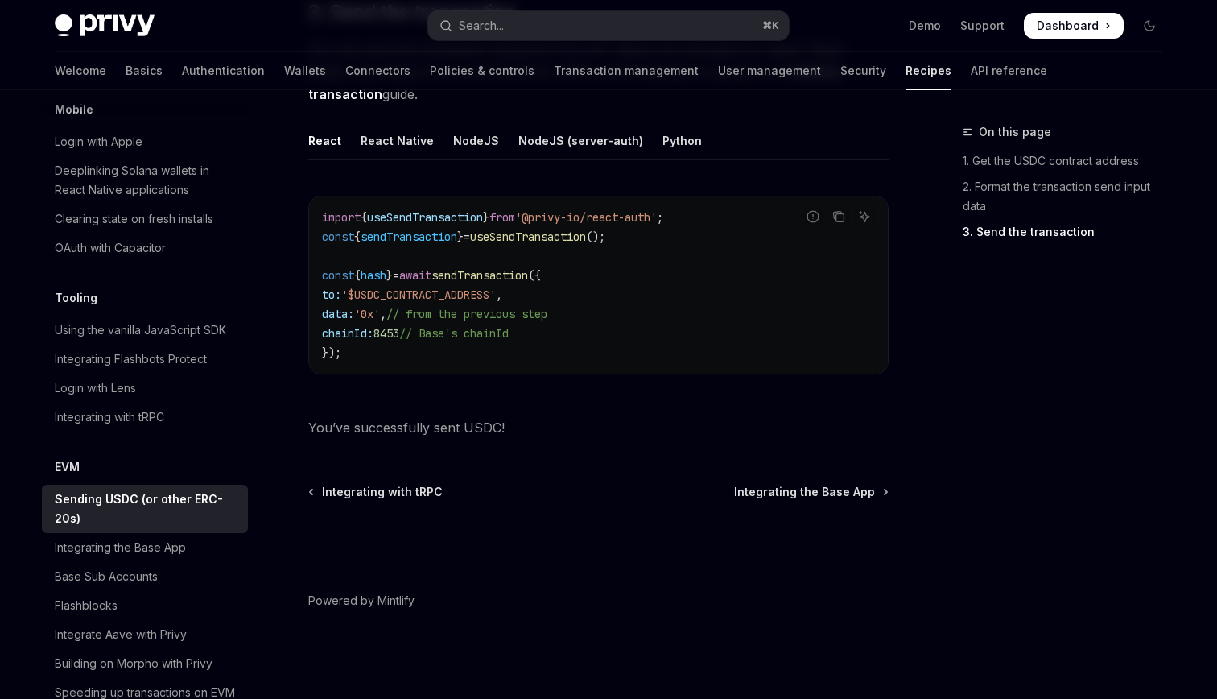
click at [372, 142] on div "React Native" at bounding box center [397, 141] width 73 height 38
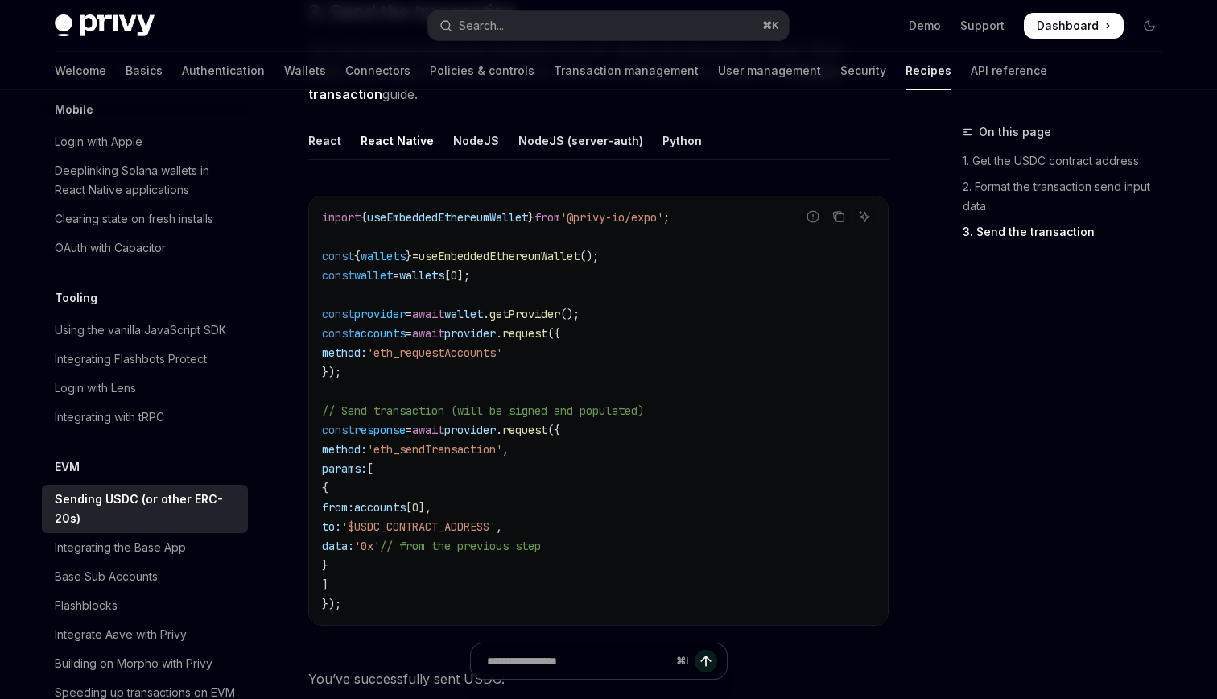
click at [468, 139] on div "NodeJS" at bounding box center [476, 141] width 46 height 38
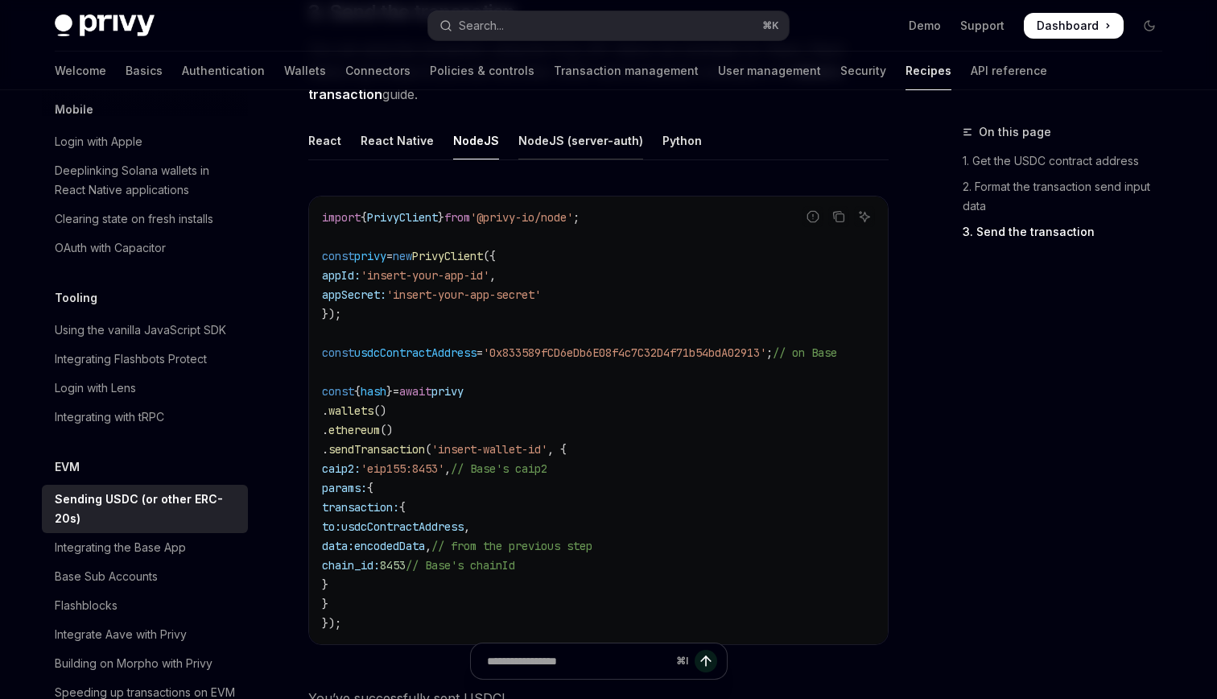
click at [530, 148] on div "NodeJS (server-auth)" at bounding box center [580, 141] width 125 height 38
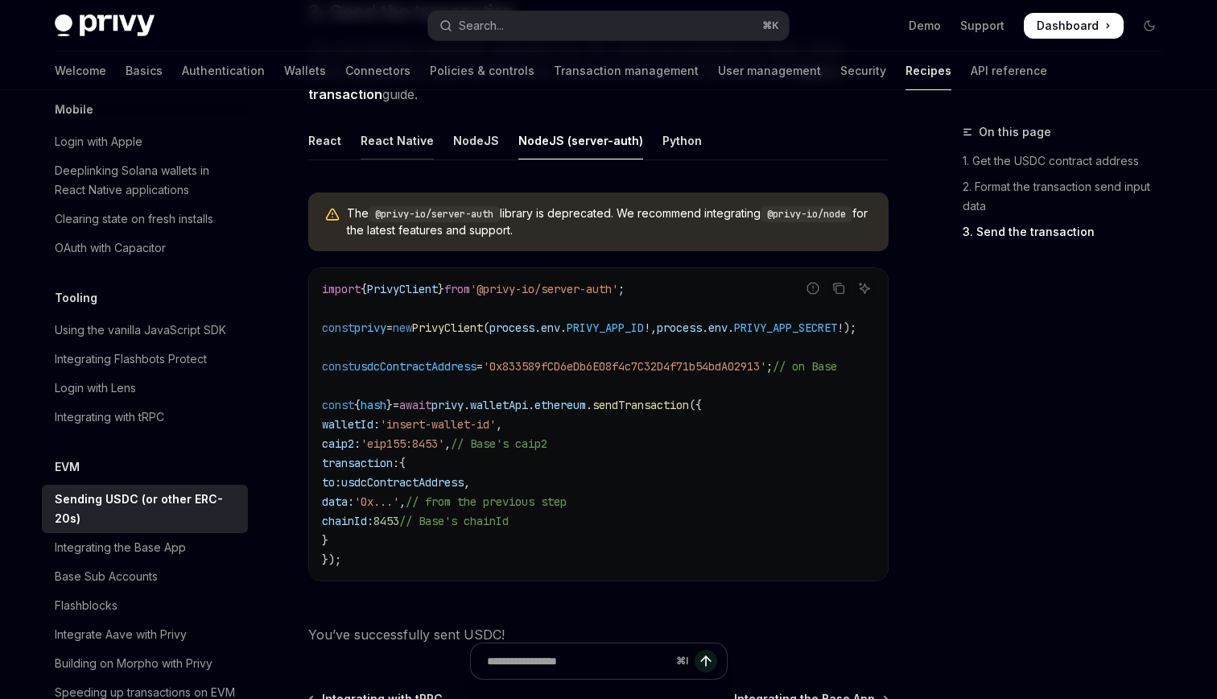
click at [416, 142] on div "React Native" at bounding box center [397, 141] width 73 height 38
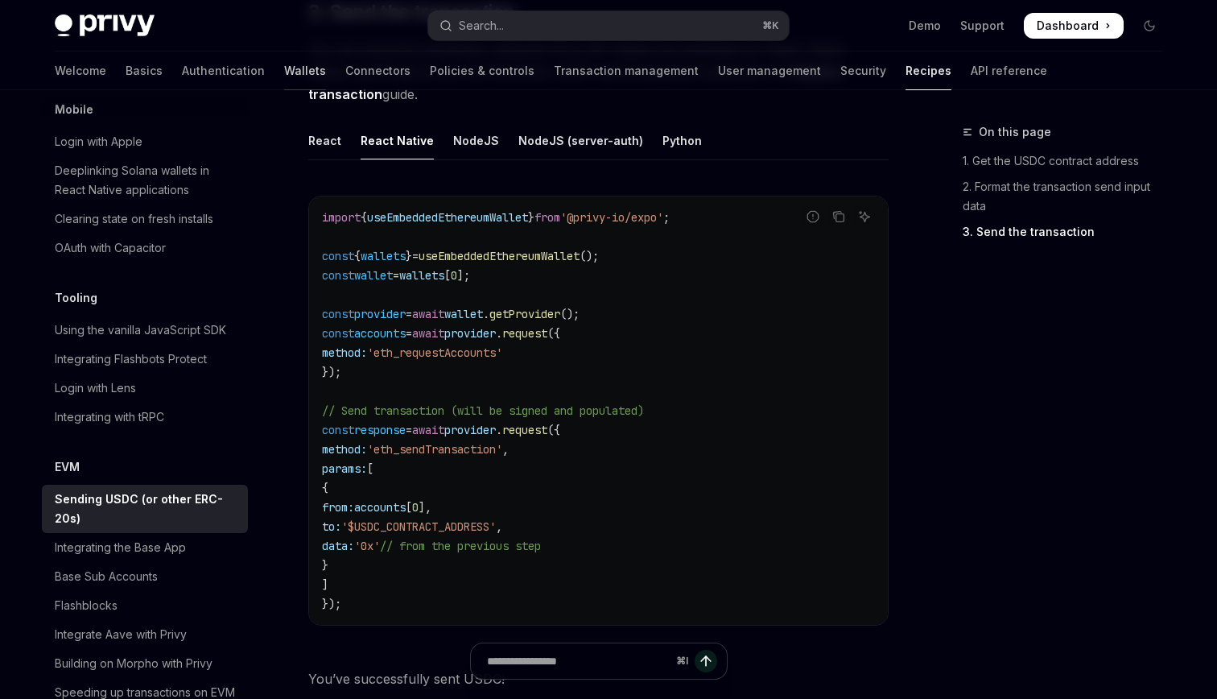
click at [284, 65] on link "Wallets" at bounding box center [305, 71] width 42 height 39
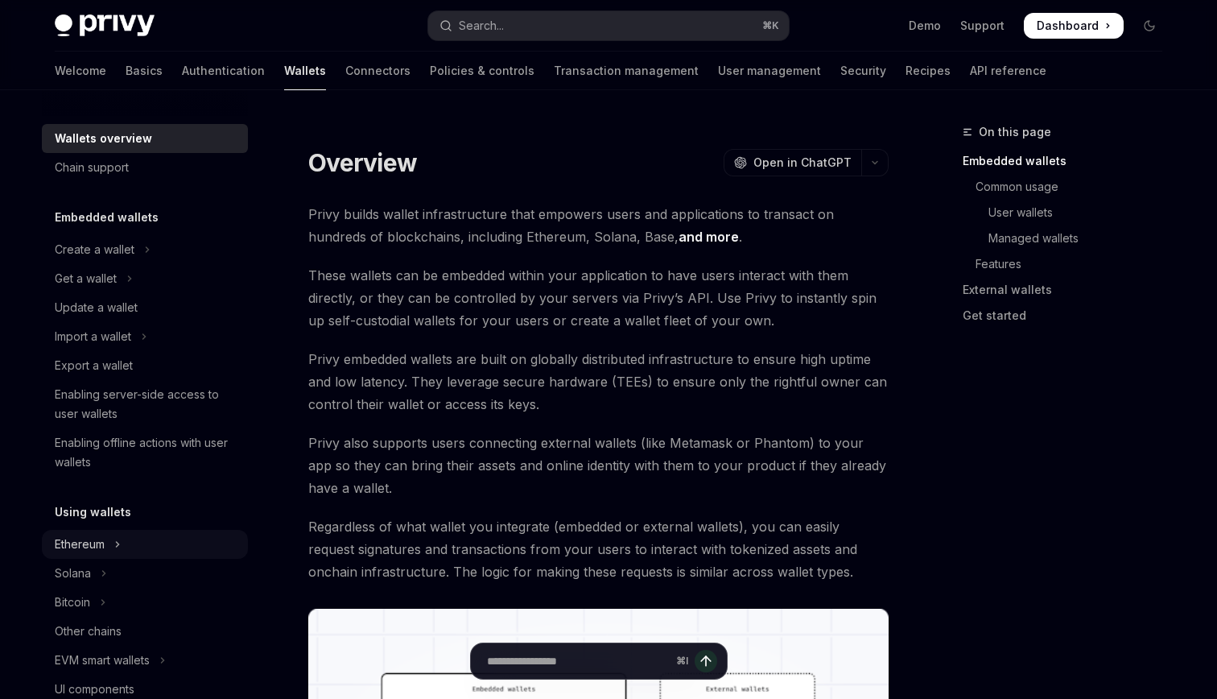
click at [120, 542] on icon "Toggle Ethereum section" at bounding box center [117, 544] width 6 height 19
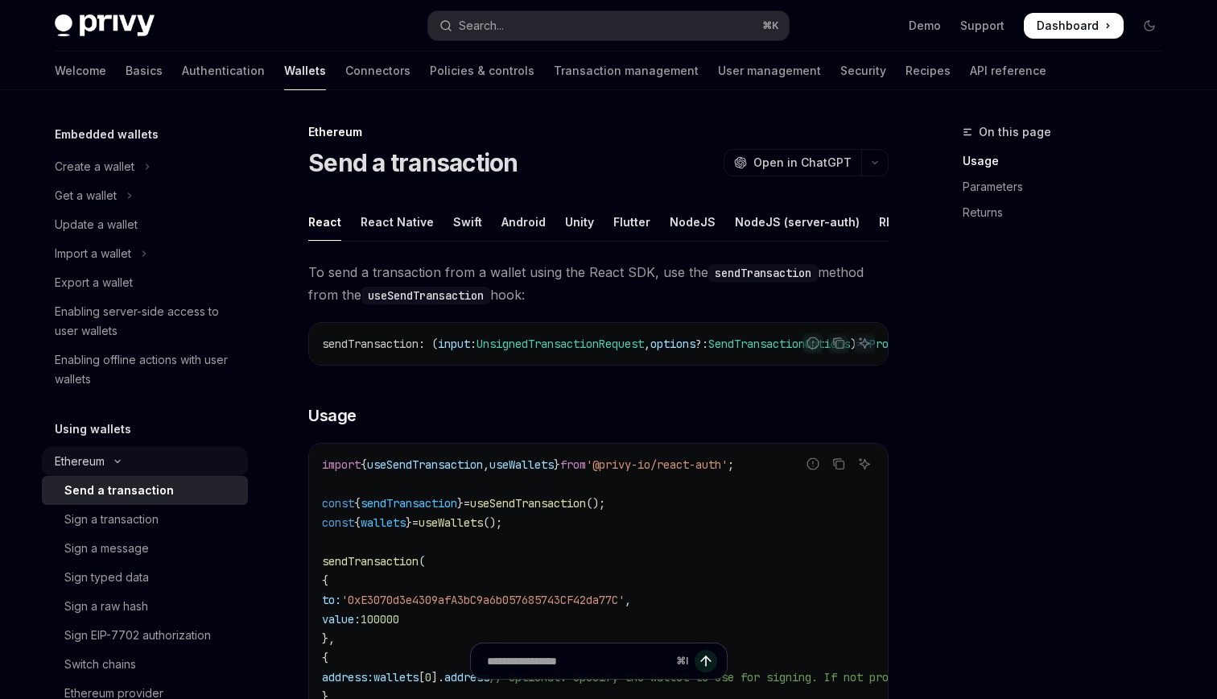
scroll to position [126, 0]
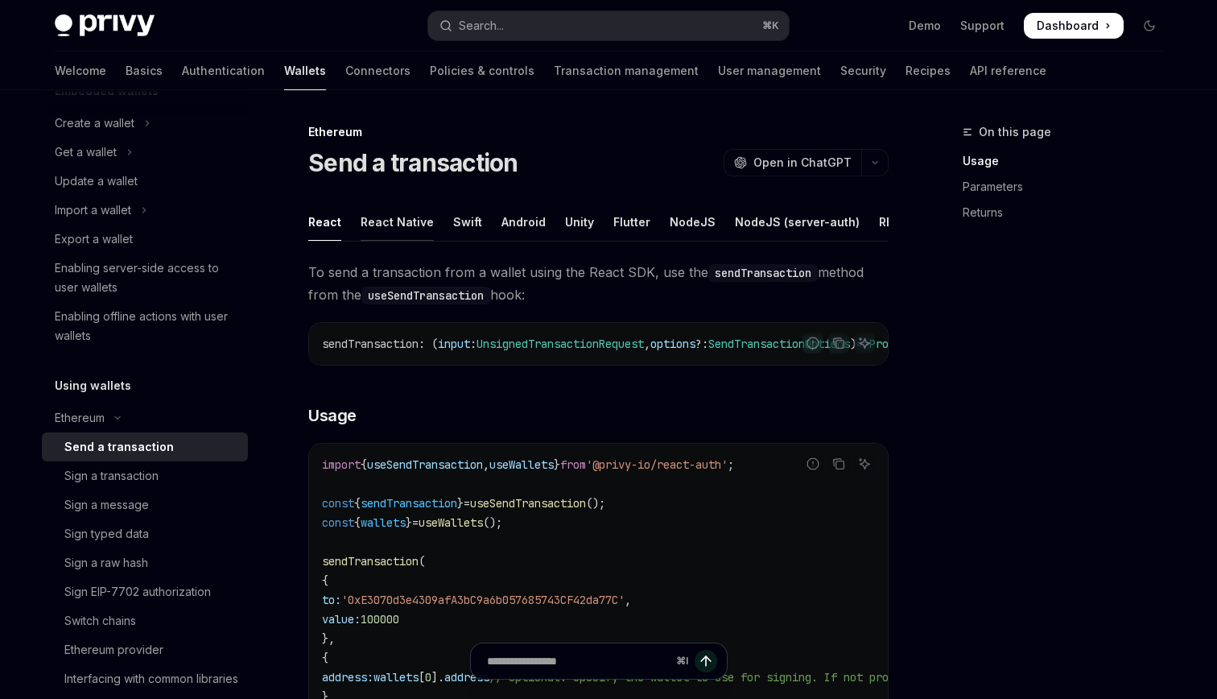
click at [392, 219] on div "React Native" at bounding box center [397, 222] width 73 height 38
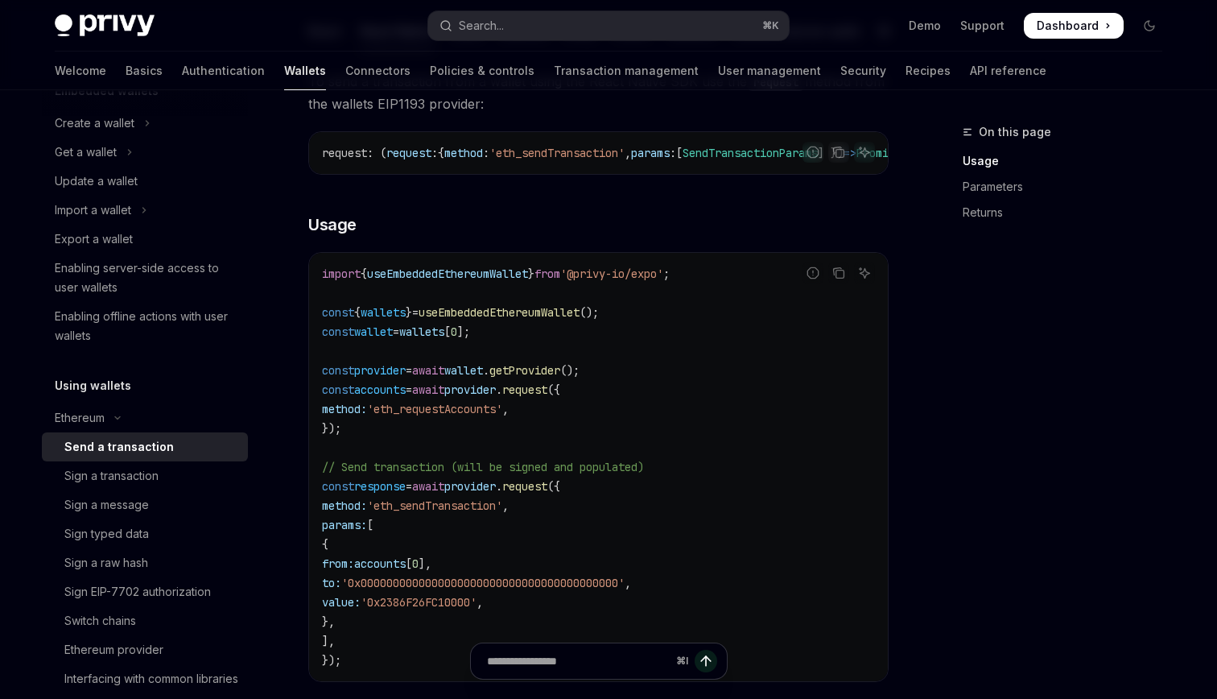
scroll to position [234, 0]
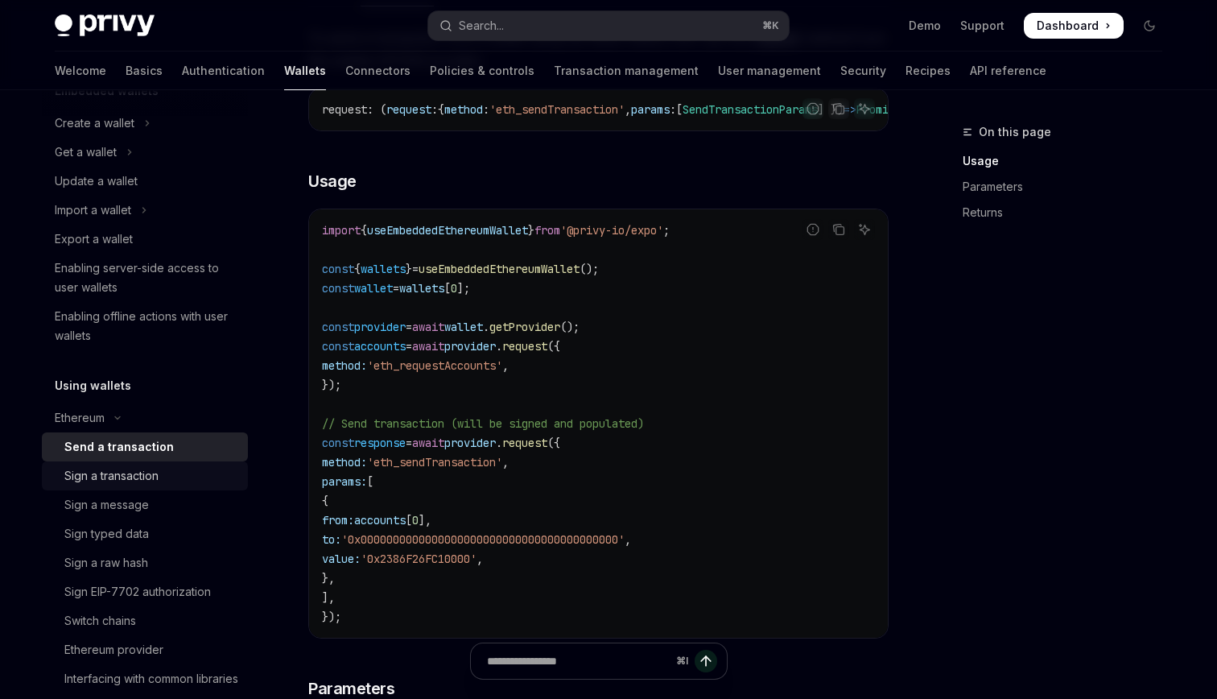
click at [142, 481] on div "Sign a transaction" at bounding box center [111, 475] width 94 height 19
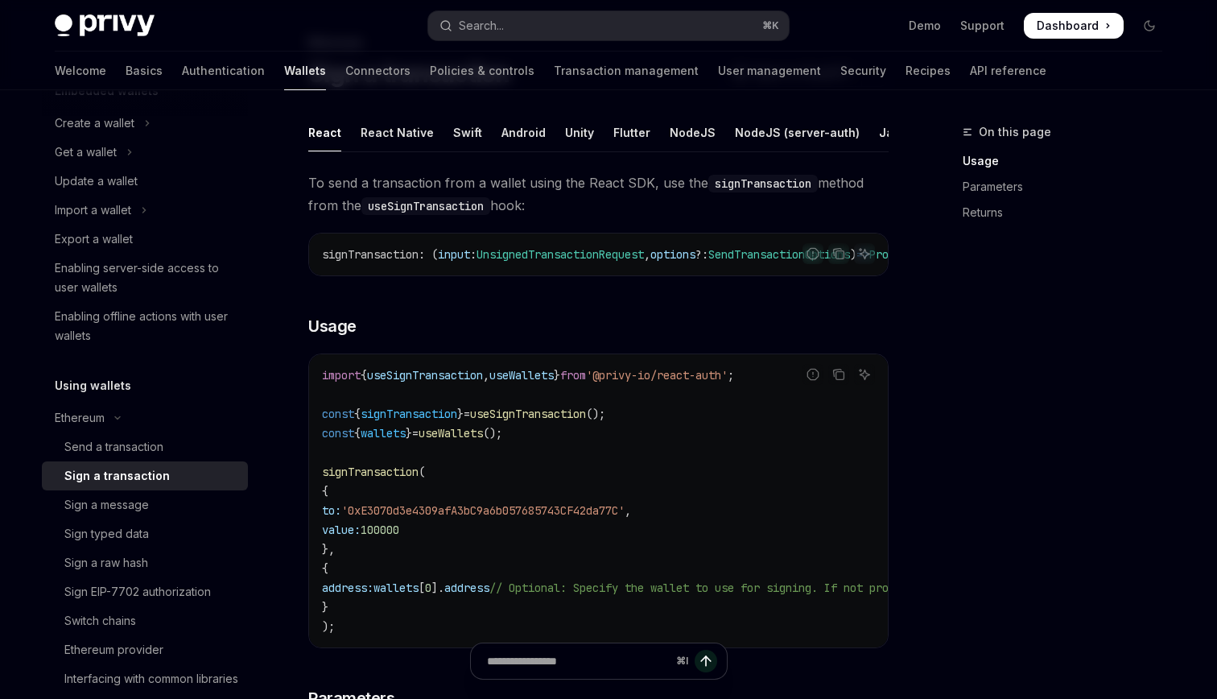
scroll to position [88, 0]
click at [394, 149] on div "React Native" at bounding box center [397, 134] width 73 height 38
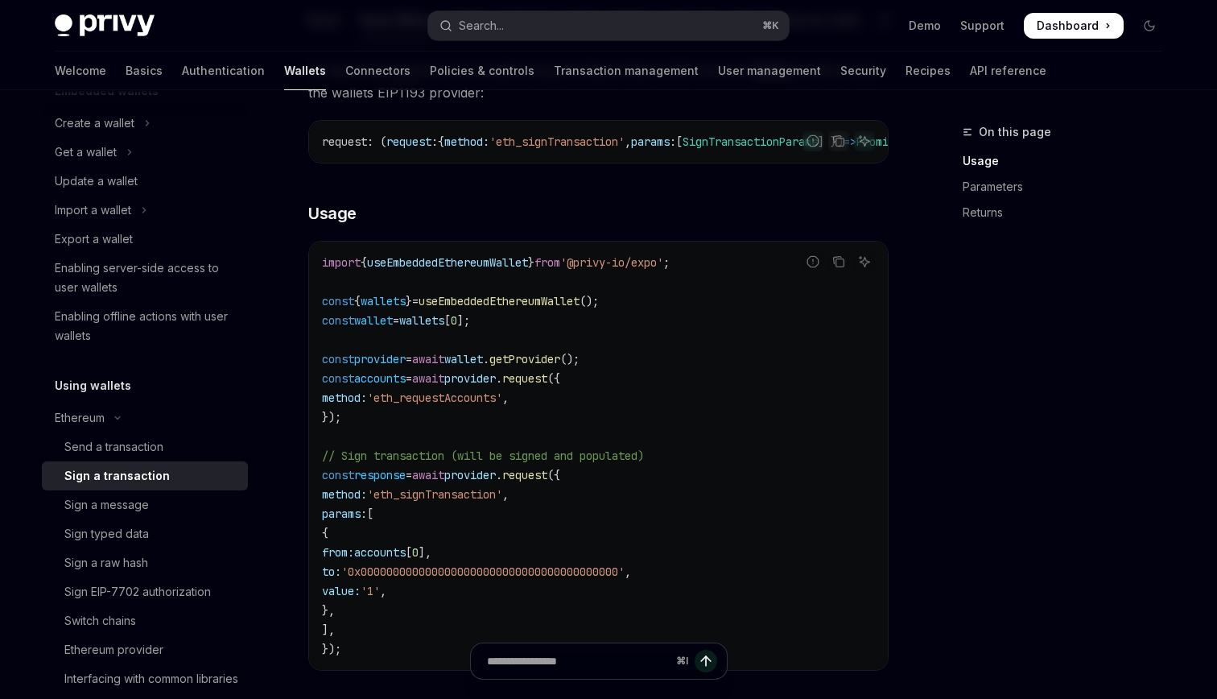
scroll to position [206, 0]
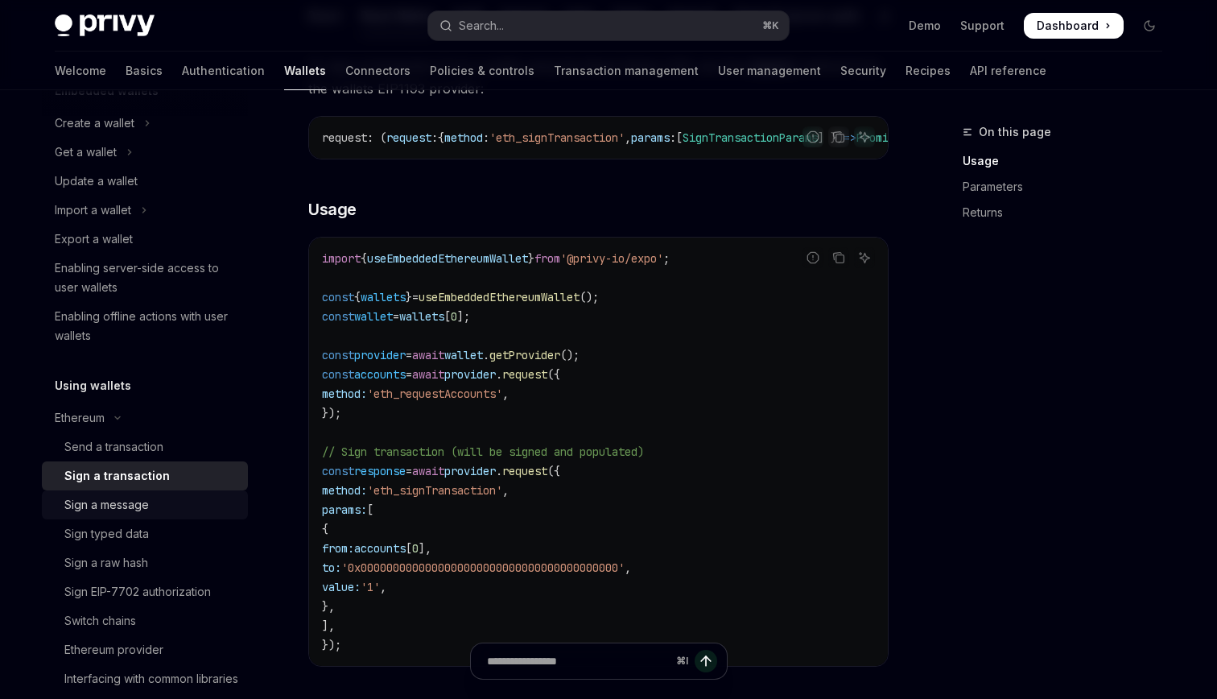
click at [123, 502] on div "Sign a message" at bounding box center [106, 504] width 85 height 19
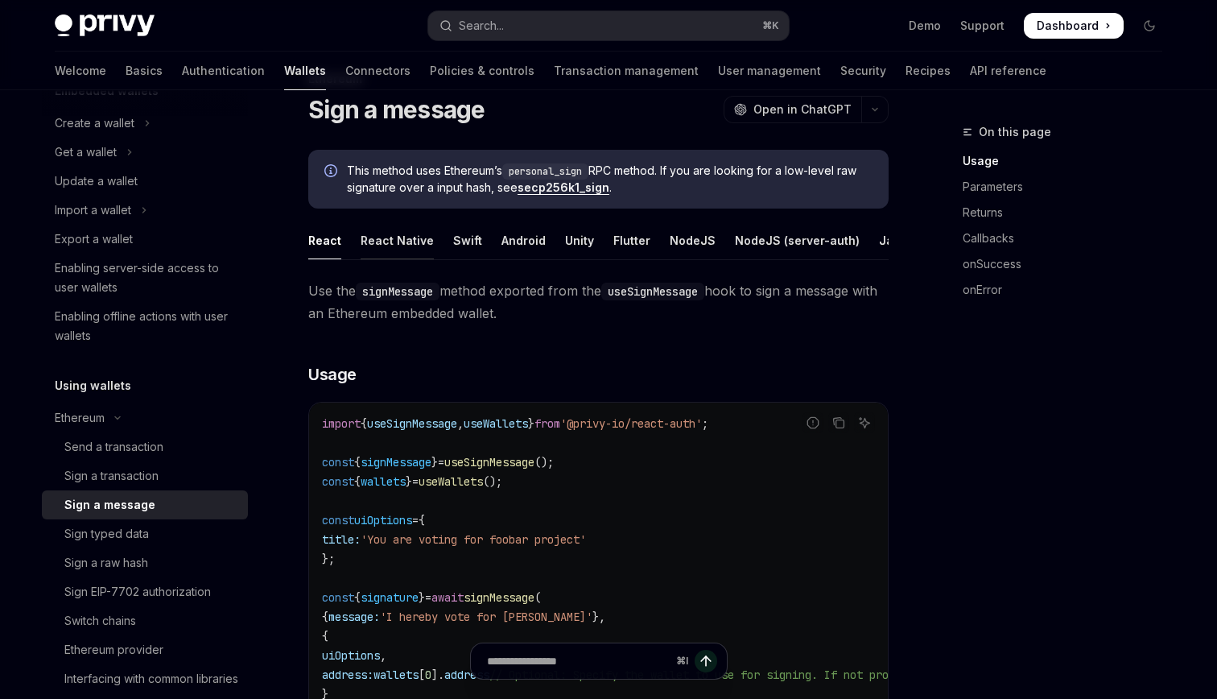
click at [374, 247] on div "React Native" at bounding box center [397, 240] width 73 height 38
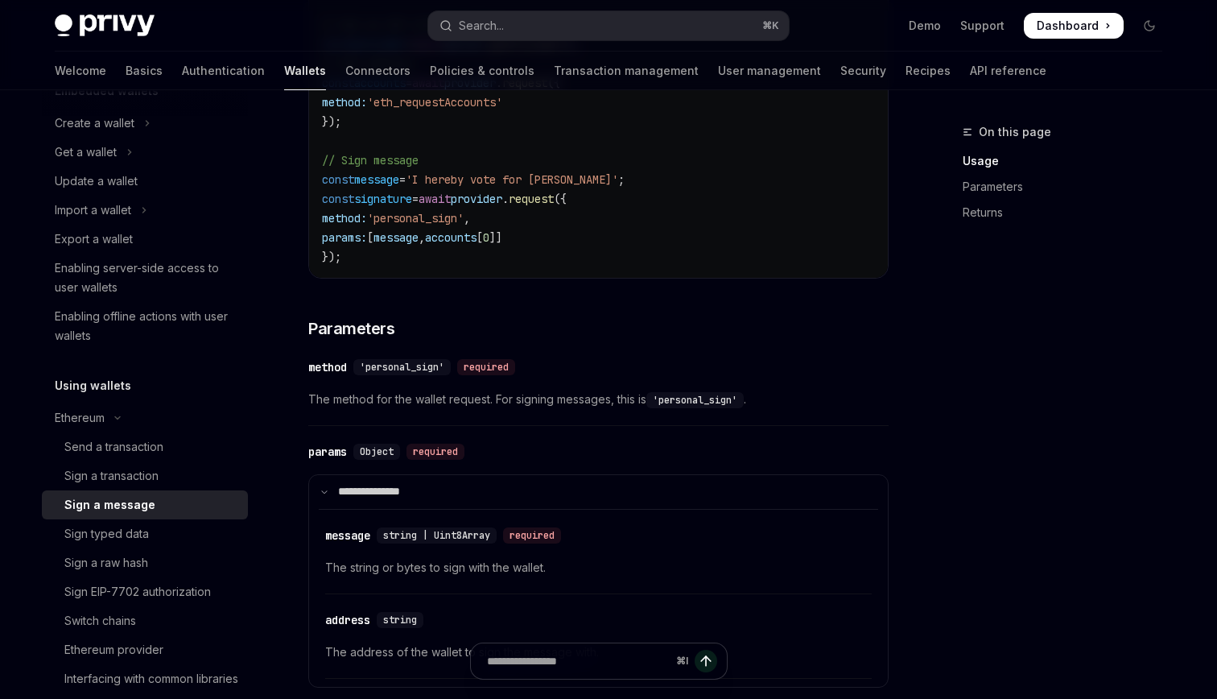
scroll to position [526, 0]
click at [112, 445] on div "Send a transaction" at bounding box center [113, 446] width 99 height 19
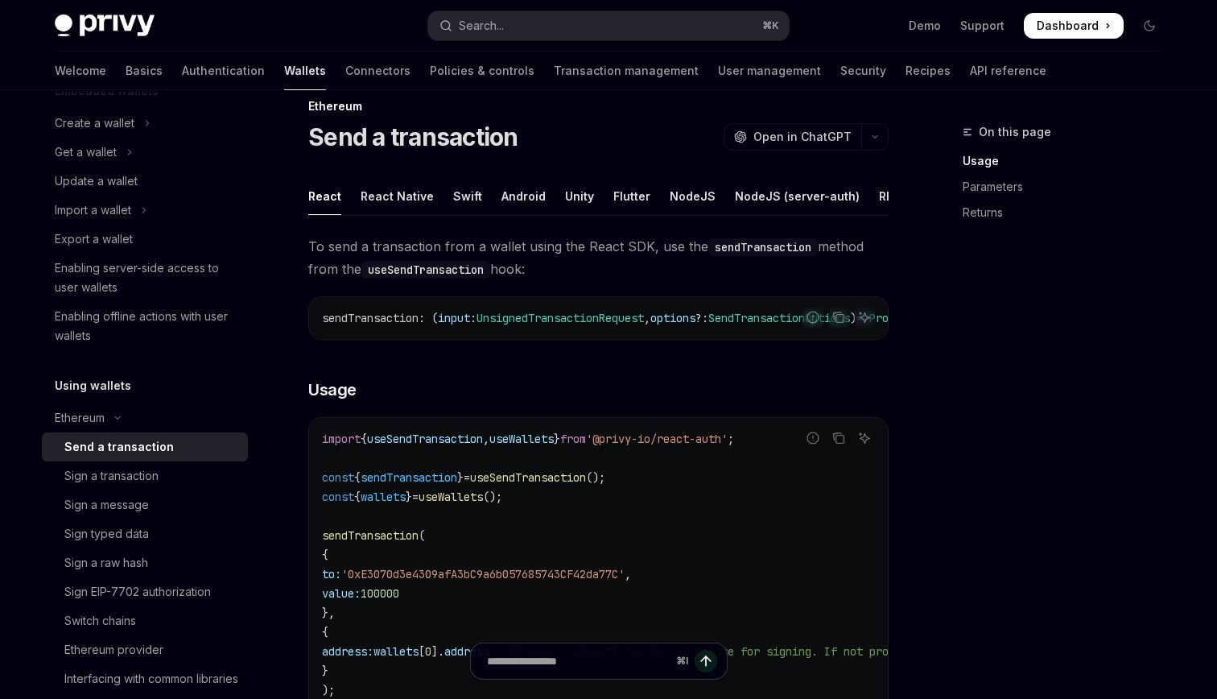
scroll to position [34, 0]
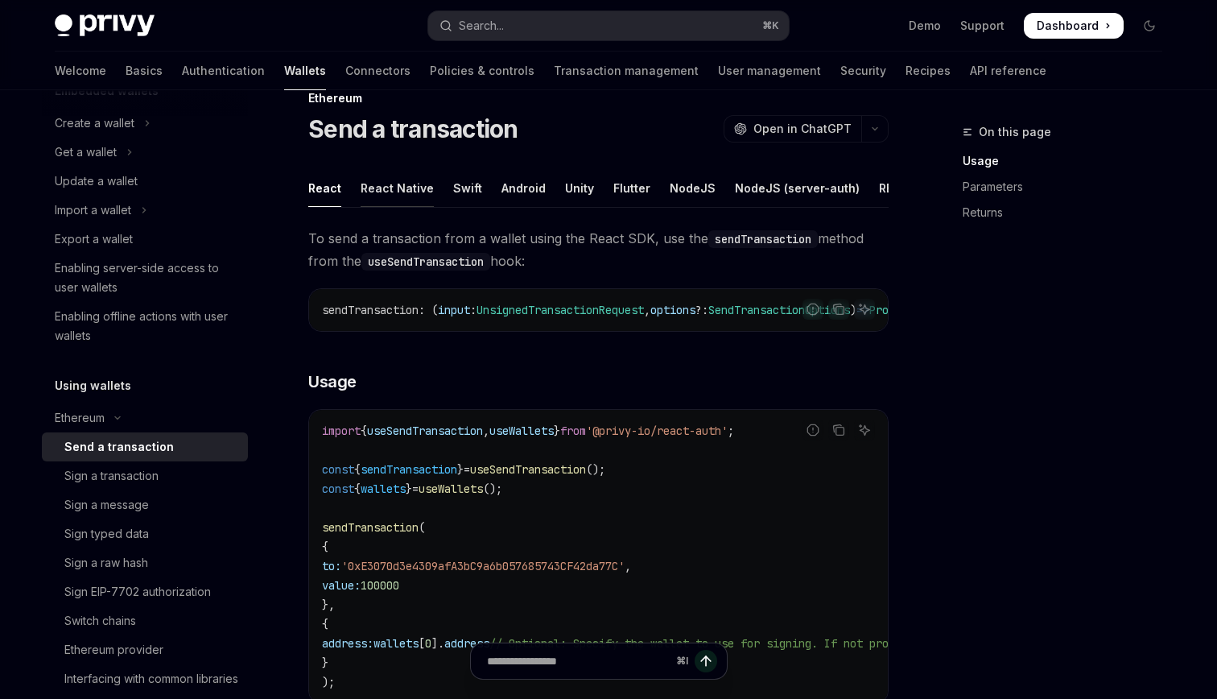
click at [414, 183] on div "React Native" at bounding box center [397, 188] width 73 height 38
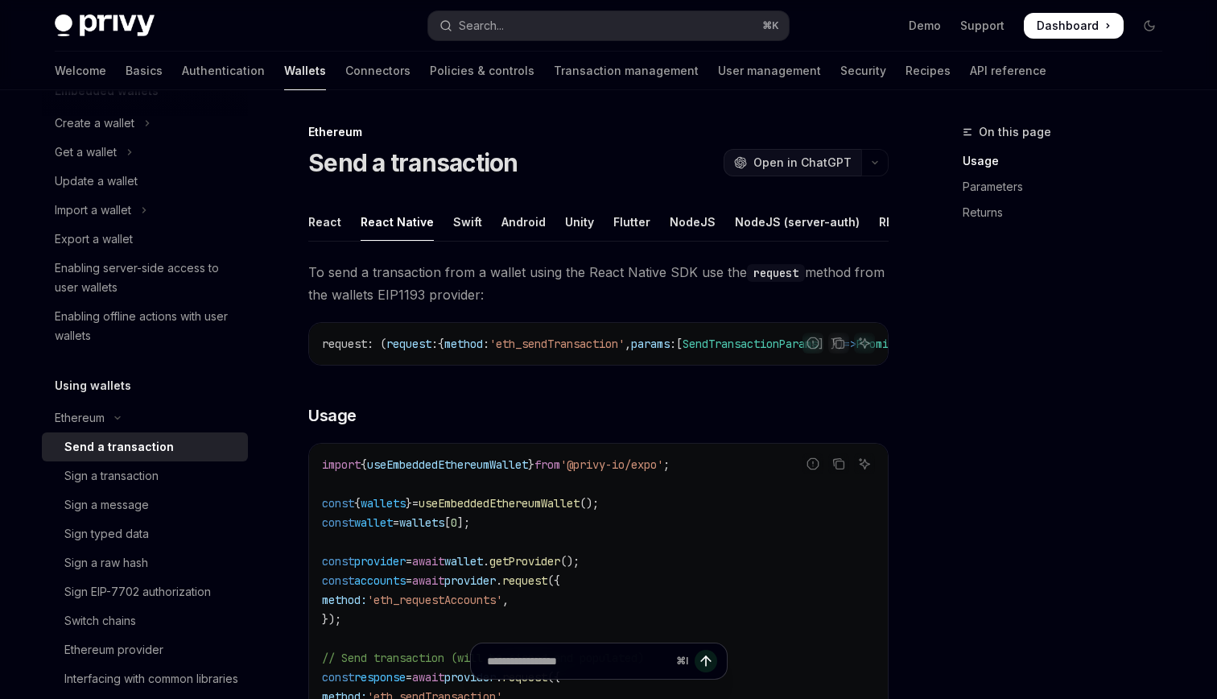
click at [810, 163] on span "Open in ChatGPT" at bounding box center [802, 163] width 98 height 16
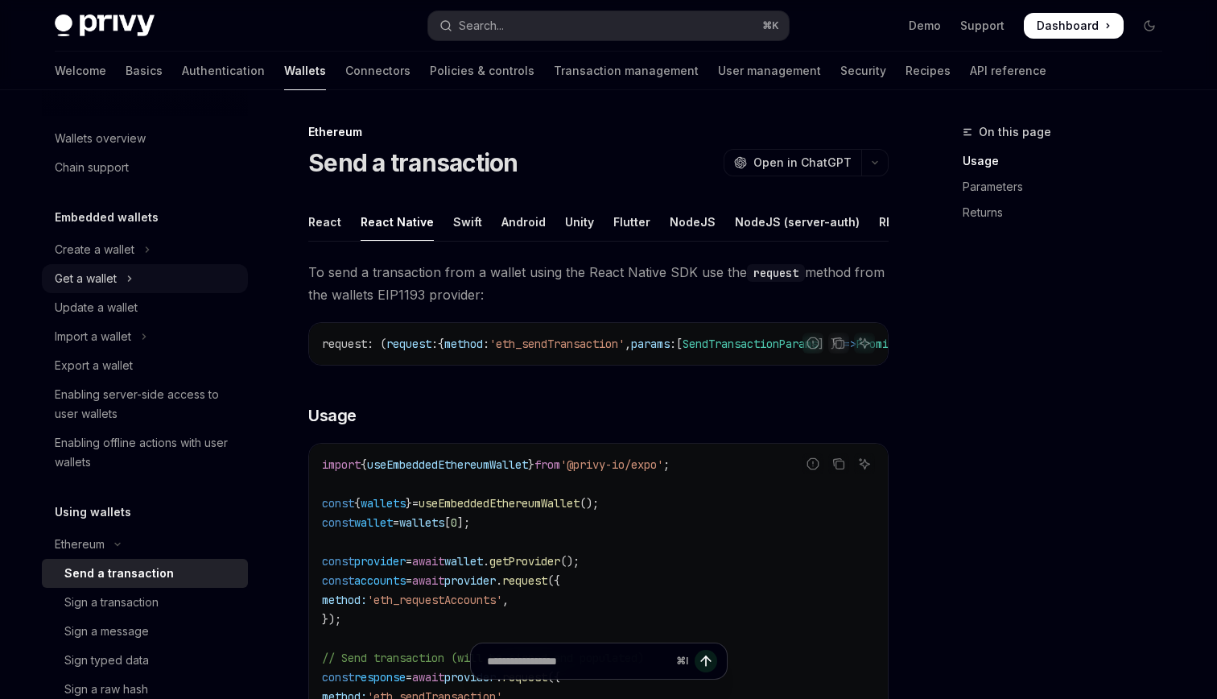
click at [110, 281] on div "Get a wallet" at bounding box center [86, 278] width 62 height 19
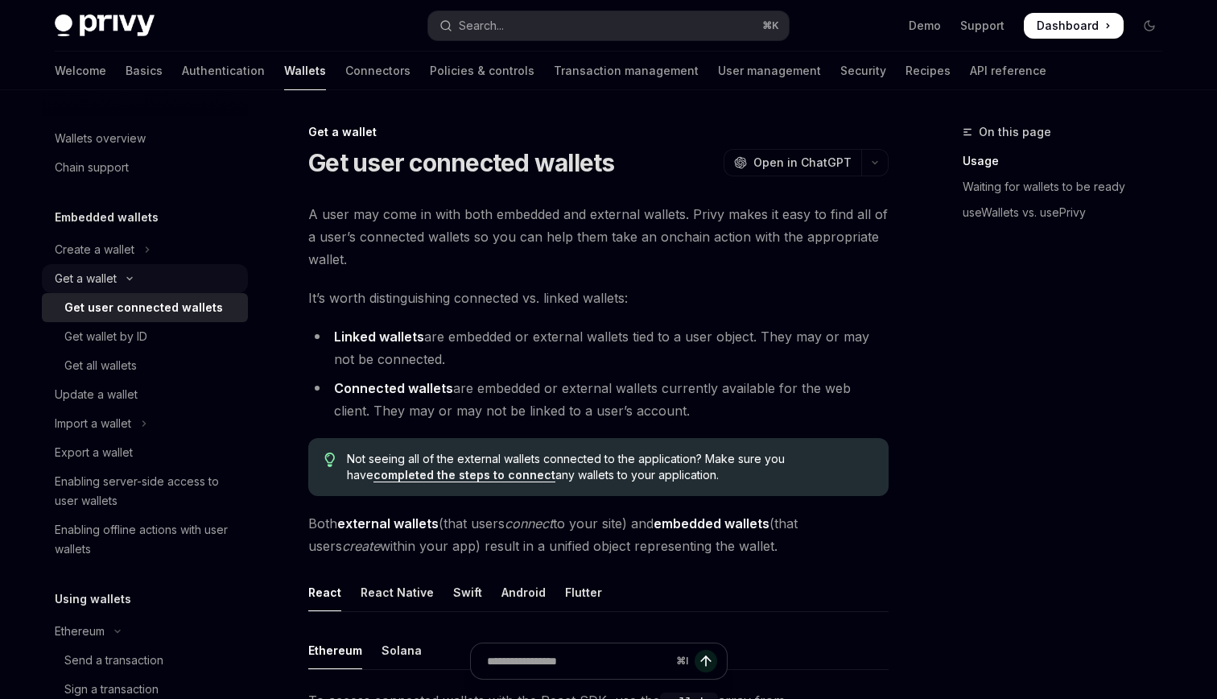
click at [110, 281] on div "Get a wallet" at bounding box center [86, 278] width 62 height 19
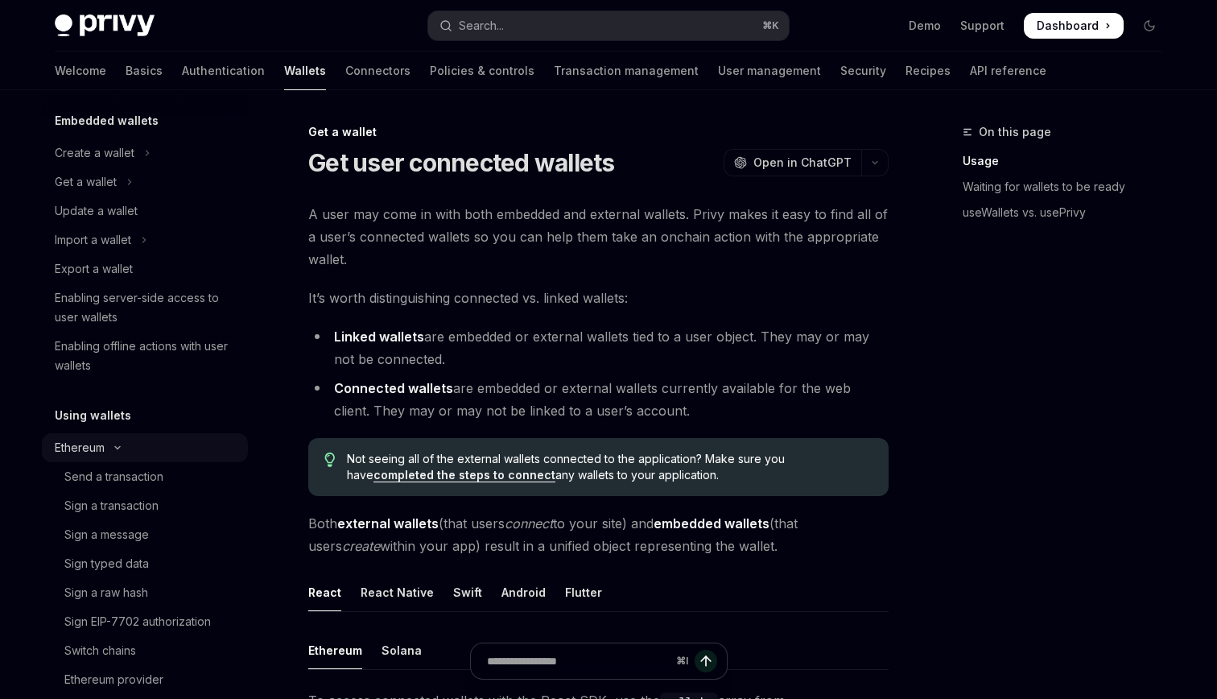
scroll to position [118, 0]
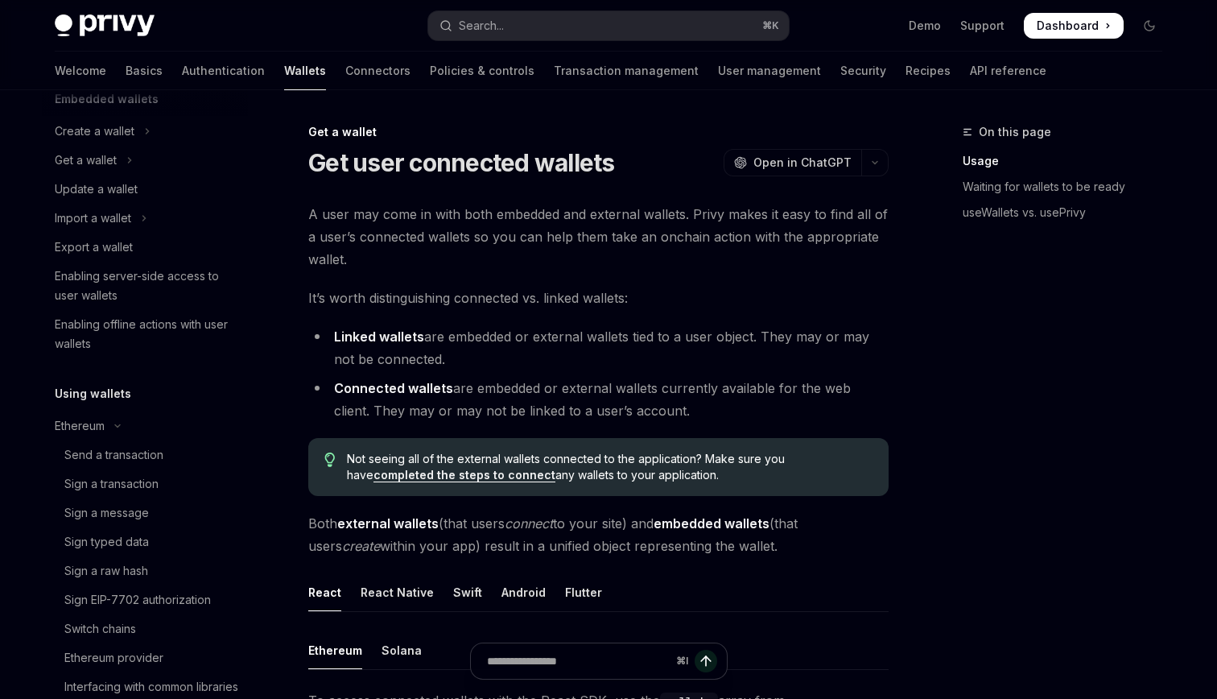
click at [74, 411] on div "Using wallets Ethereum Send a transaction Sign a transaction Sign a message Sig…" at bounding box center [145, 629] width 206 height 491
click at [74, 423] on div "Ethereum" at bounding box center [80, 425] width 50 height 19
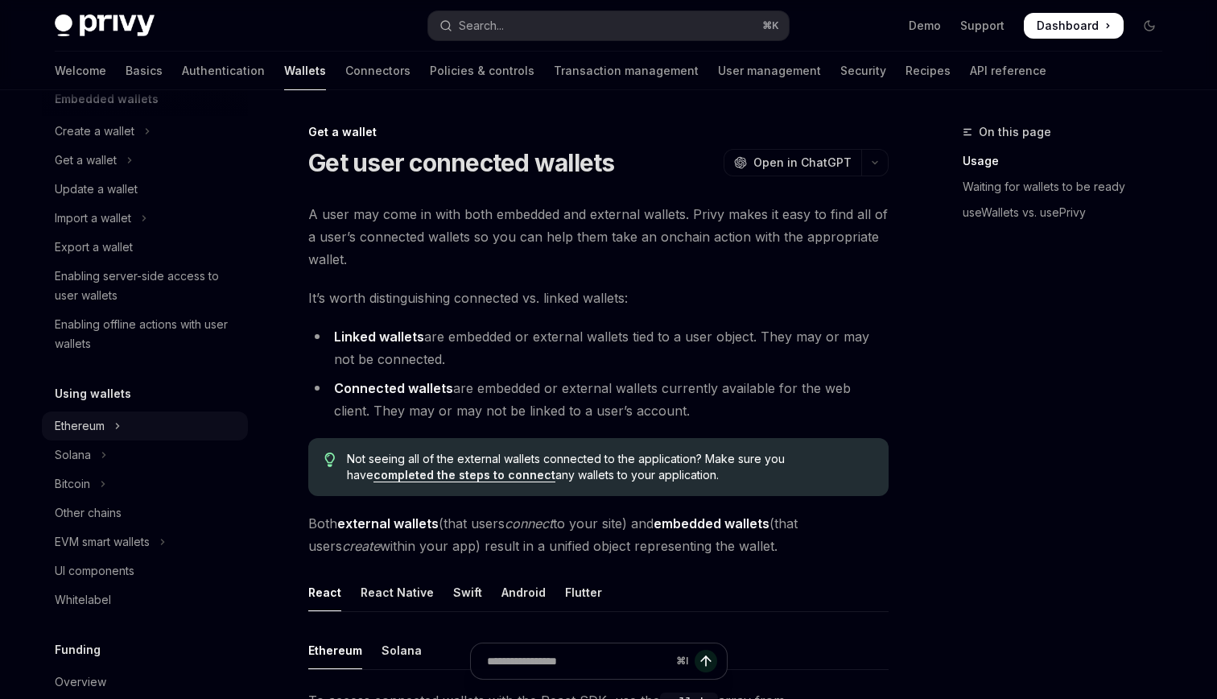
click at [74, 423] on div "Ethereum" at bounding box center [80, 425] width 50 height 19
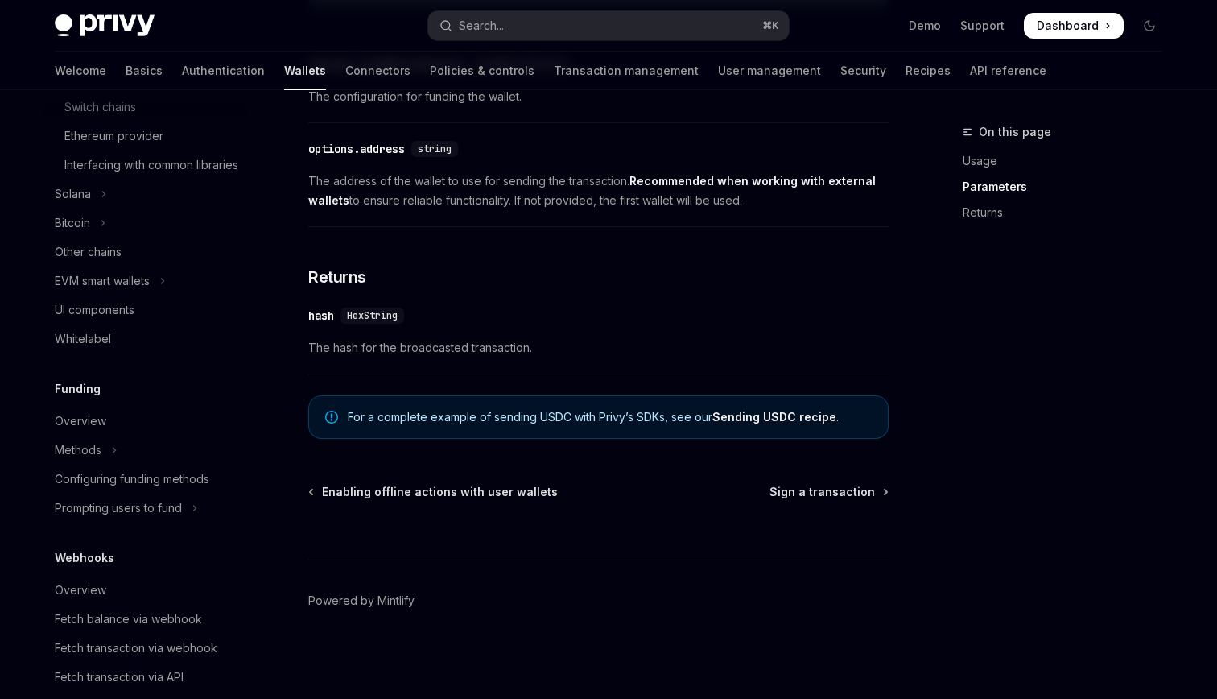
scroll to position [643, 0]
click at [613, 354] on span "The hash for the broadcasted transaction." at bounding box center [598, 347] width 580 height 19
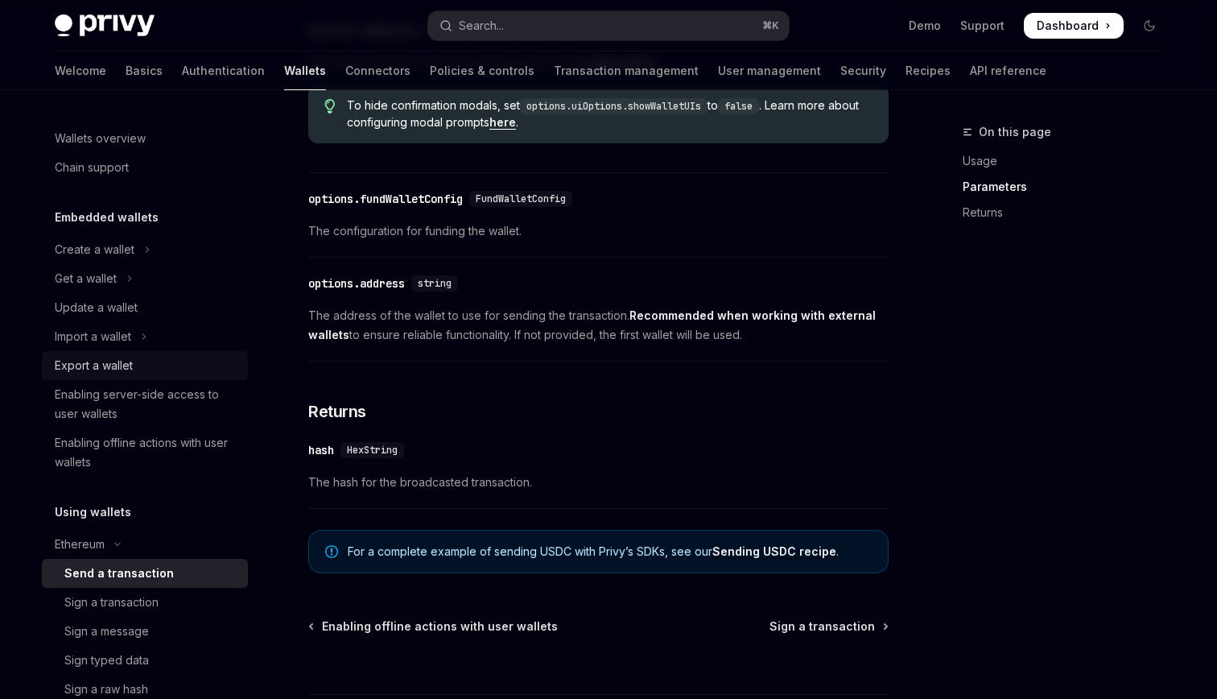
scroll to position [874, 0]
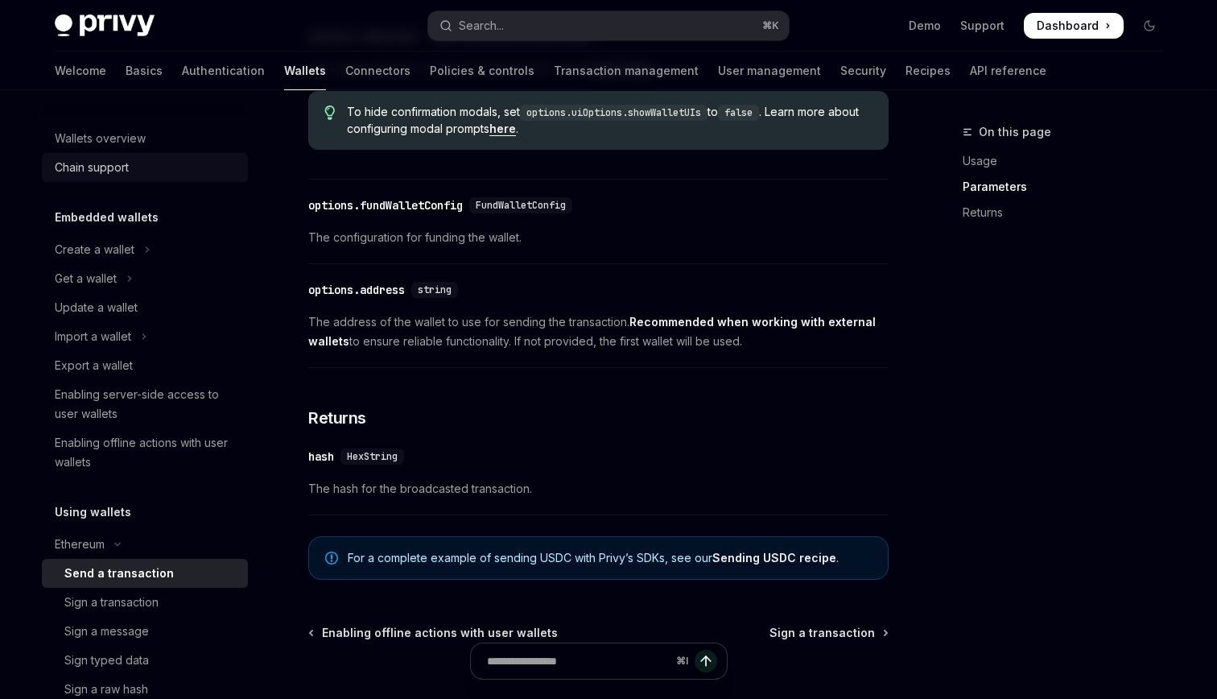
click at [118, 161] on div "Chain support" at bounding box center [92, 167] width 74 height 19
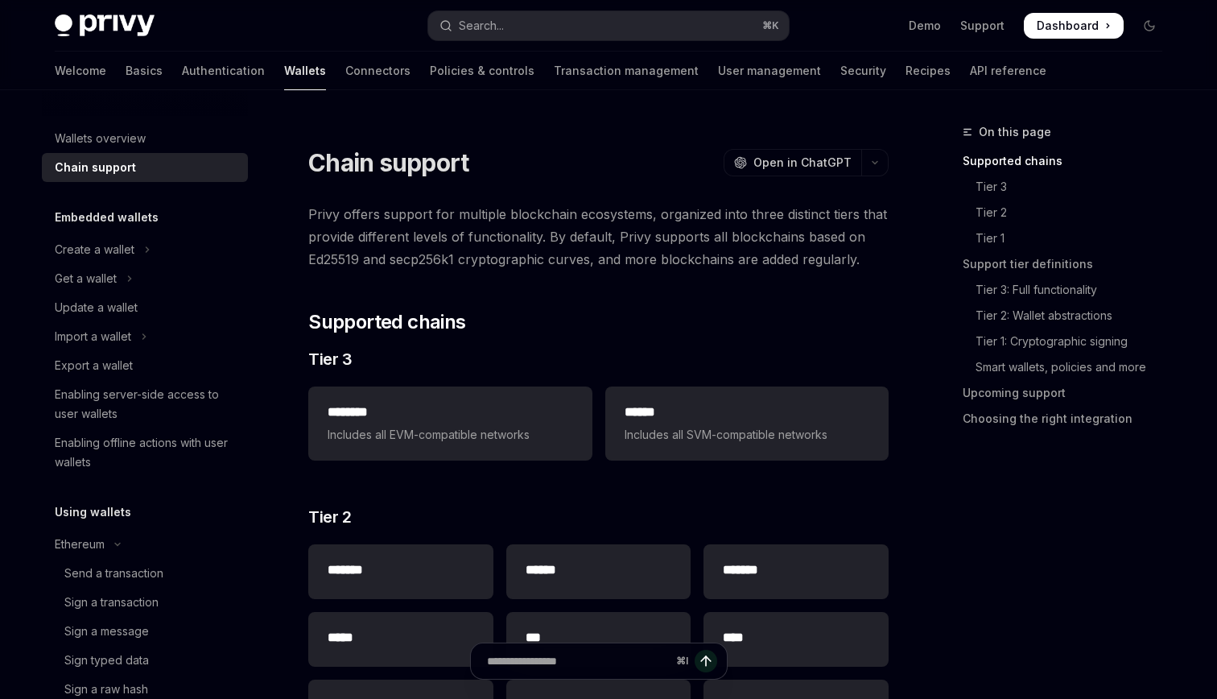
click at [188, 81] on div "Welcome Basics Authentication Wallets Connectors Policies & controls Transactio…" at bounding box center [551, 71] width 992 height 39
click at [182, 71] on link "Authentication" at bounding box center [223, 71] width 83 height 39
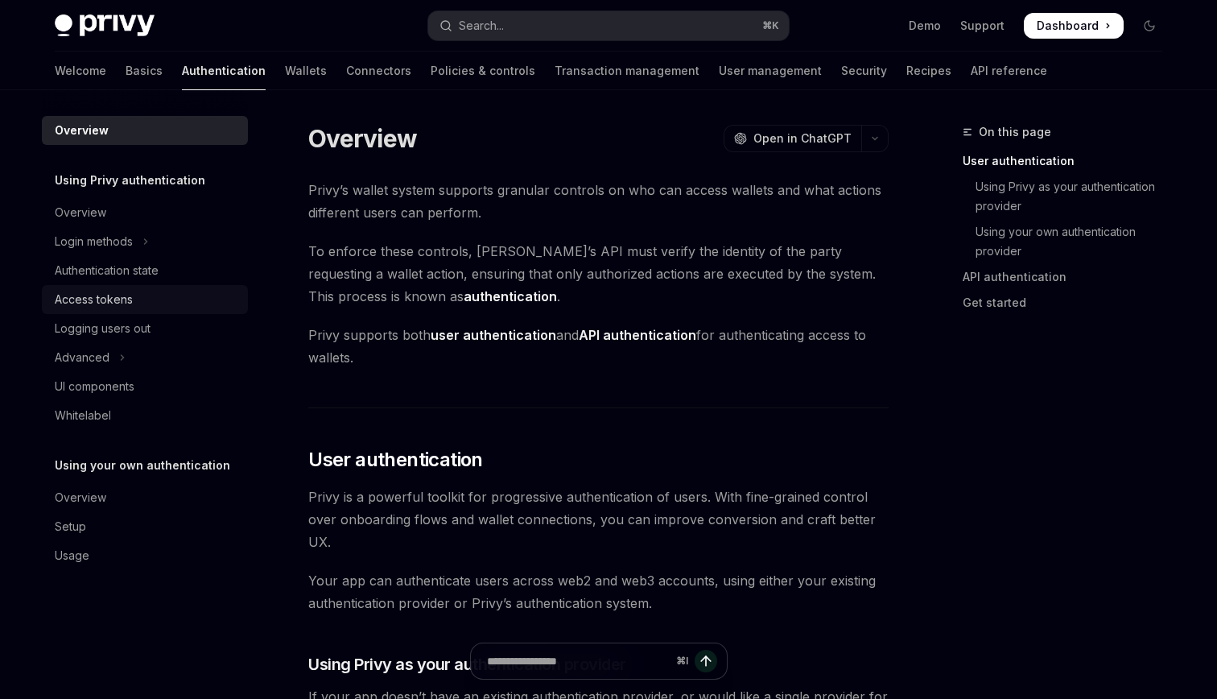
click at [152, 302] on div "Access tokens" at bounding box center [147, 299] width 184 height 19
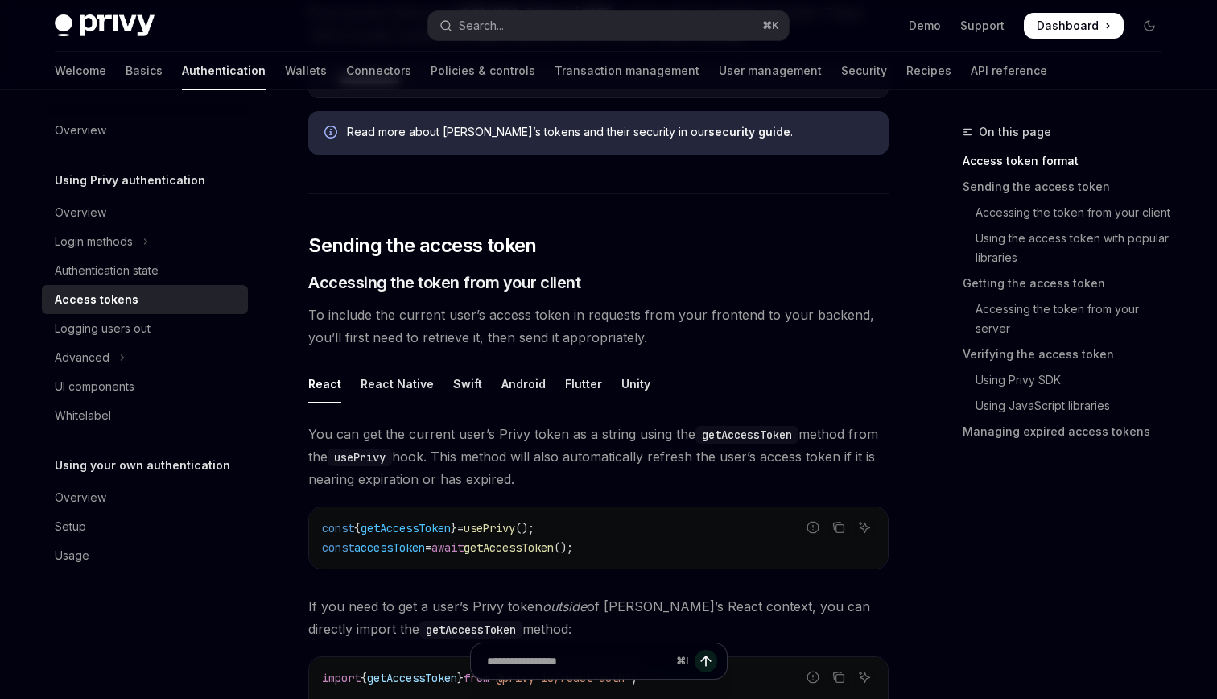
scroll to position [551, 0]
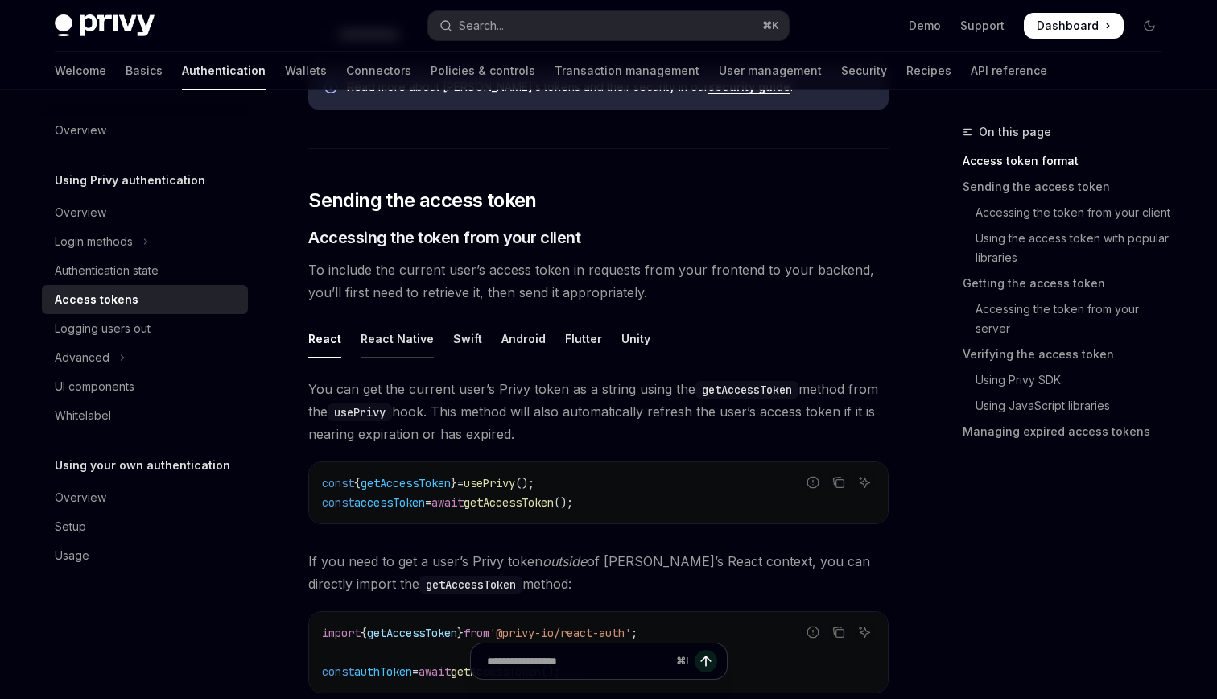
click at [421, 336] on div "React Native" at bounding box center [397, 339] width 73 height 38
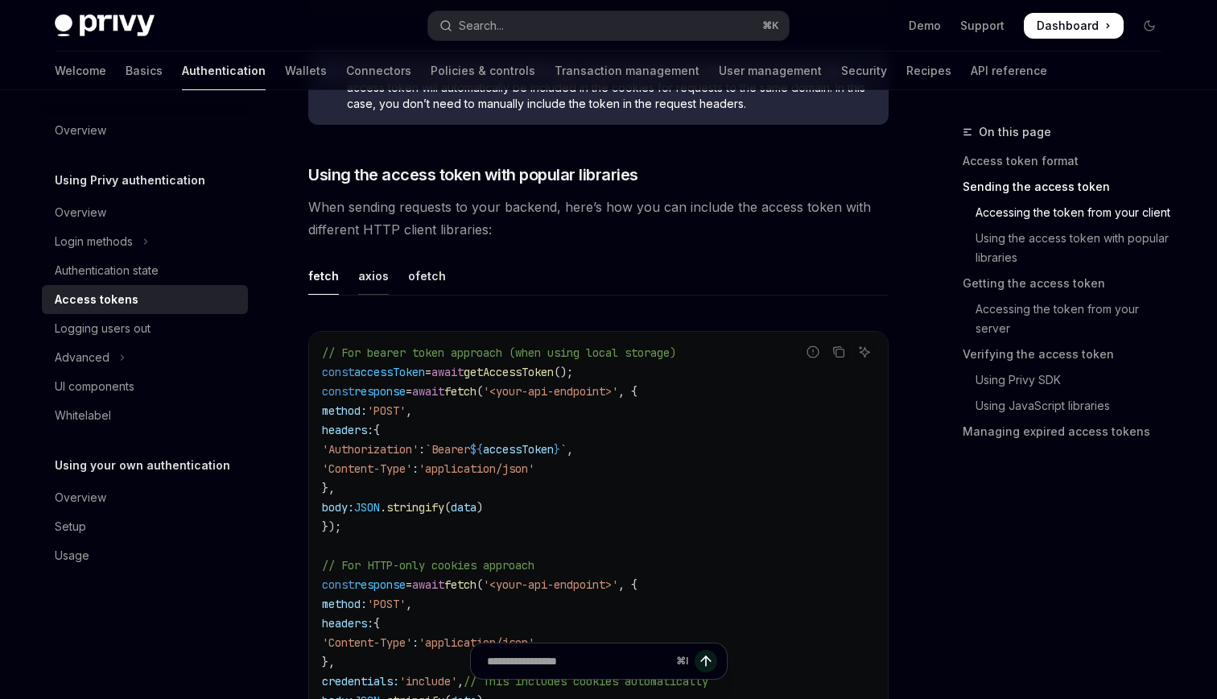
scroll to position [1079, 0]
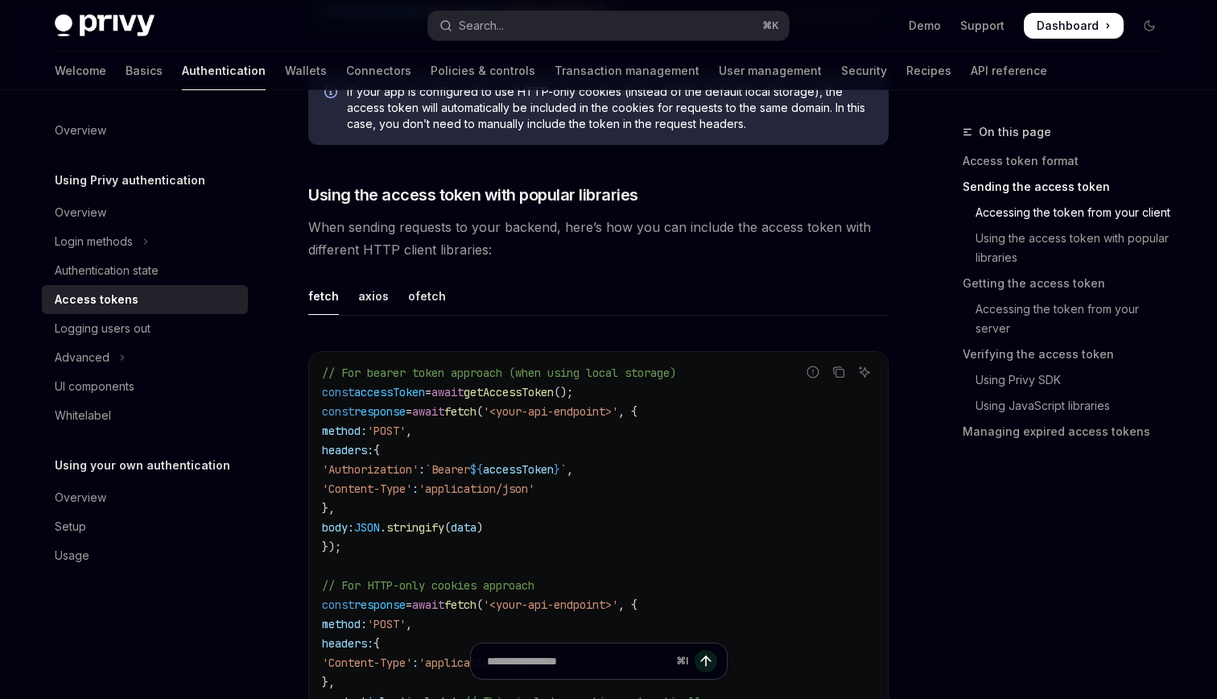
click at [402, 301] on ul "fetch axios ofetch" at bounding box center [598, 296] width 580 height 39
click at [411, 295] on div "ofetch" at bounding box center [427, 296] width 38 height 38
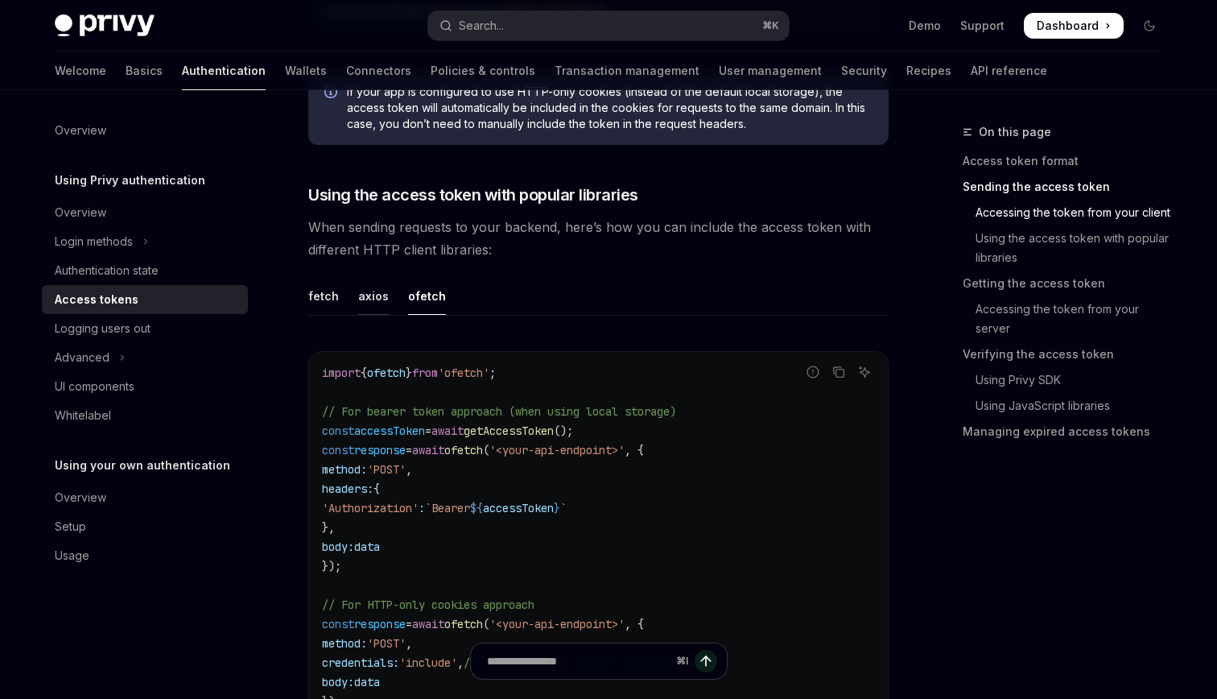
click at [376, 296] on div "axios" at bounding box center [373, 296] width 31 height 38
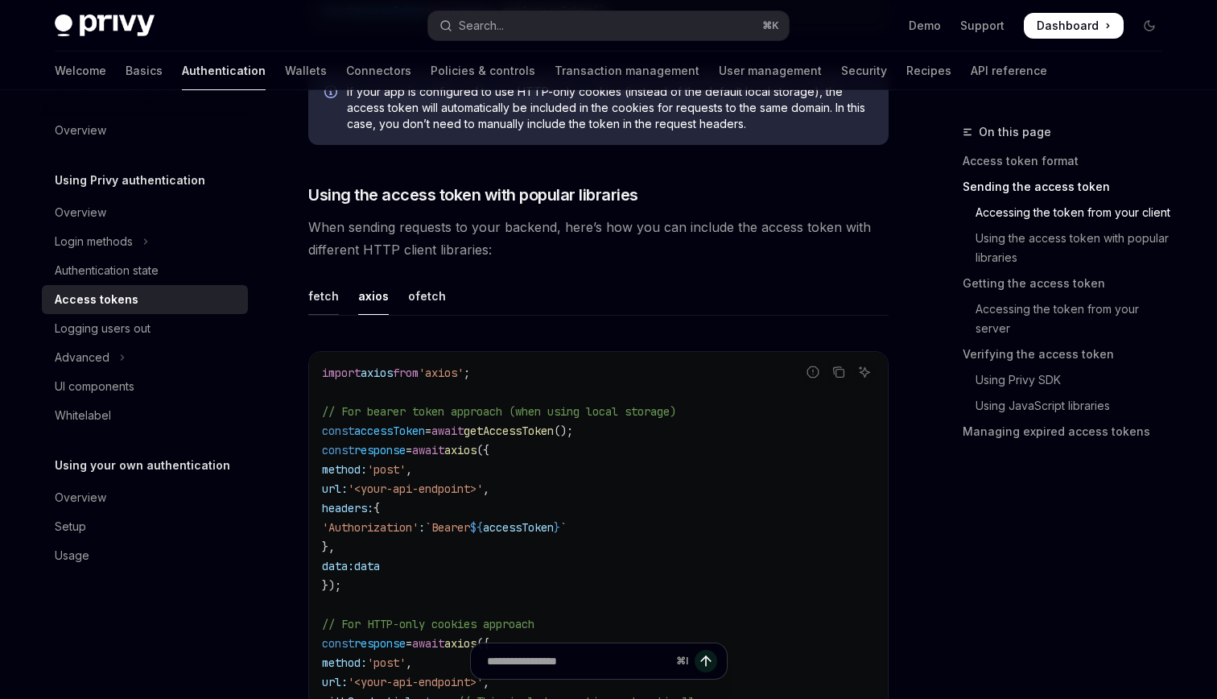
click at [324, 295] on div "fetch" at bounding box center [323, 296] width 31 height 38
type textarea "*"
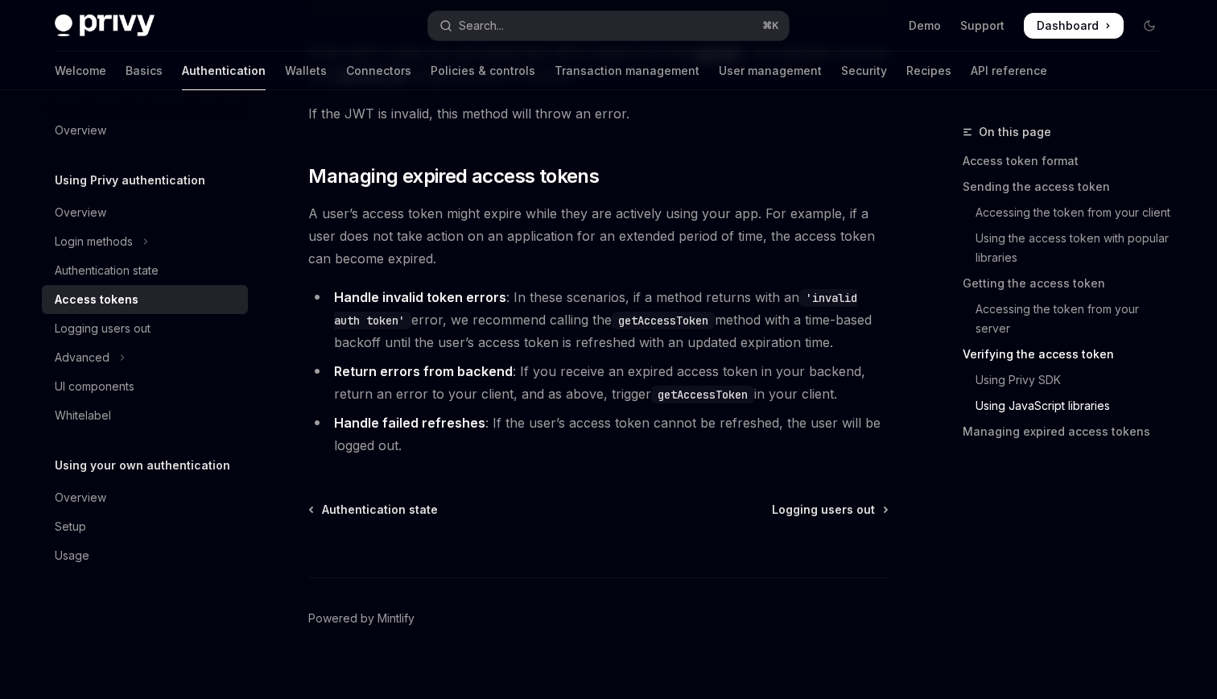
scroll to position [4186, 0]
